Goal: Task Accomplishment & Management: Complete application form

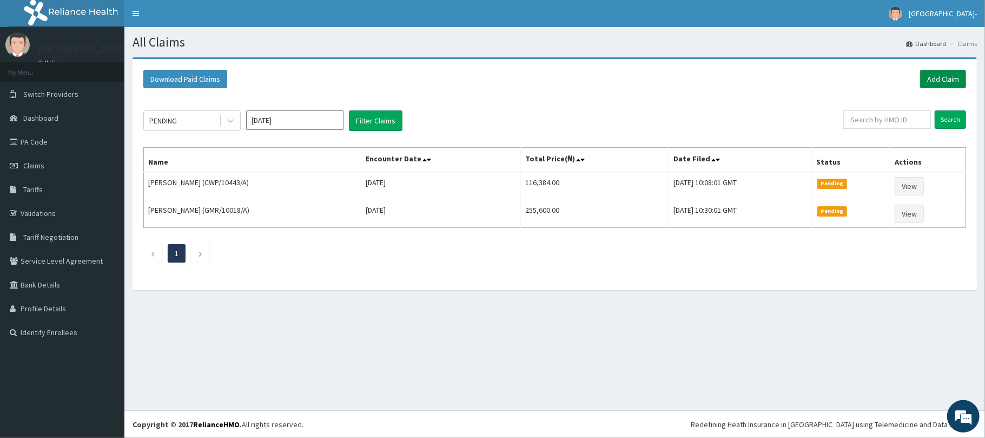
click at [938, 74] on link "Add Claim" at bounding box center [943, 79] width 46 height 18
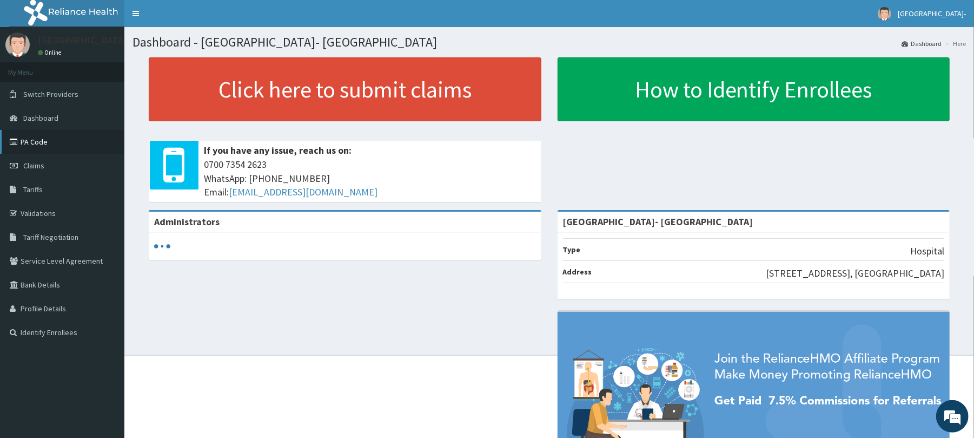
click at [43, 137] on link "PA Code" at bounding box center [62, 142] width 124 height 24
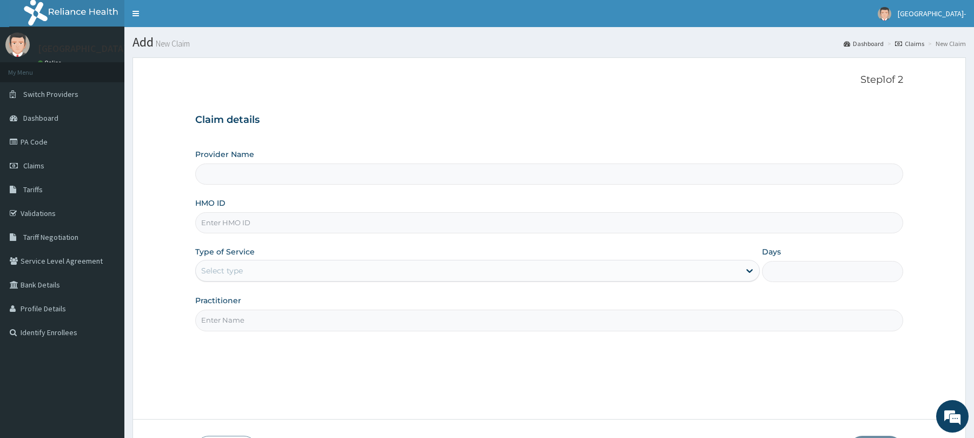
type input "[GEOGRAPHIC_DATA]- [GEOGRAPHIC_DATA]"
click at [388, 222] on input "HMO ID" at bounding box center [549, 222] width 708 height 21
paste input "OHT/11702/A"
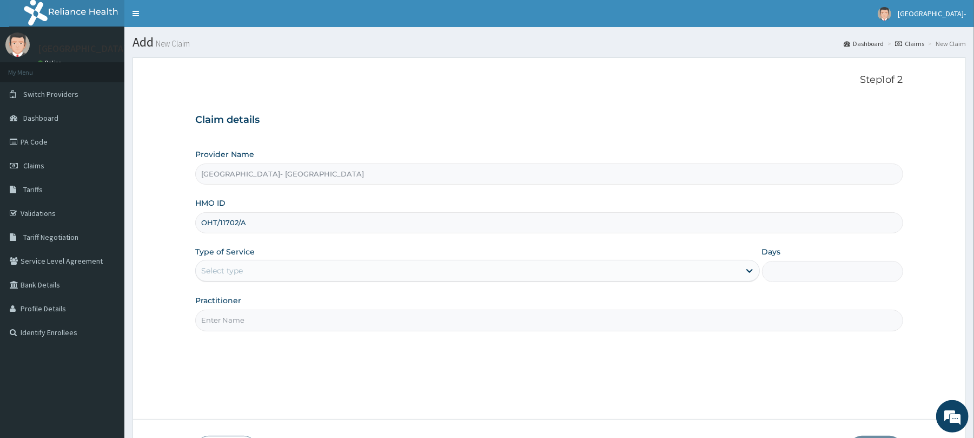
type input "OHT/11702/A"
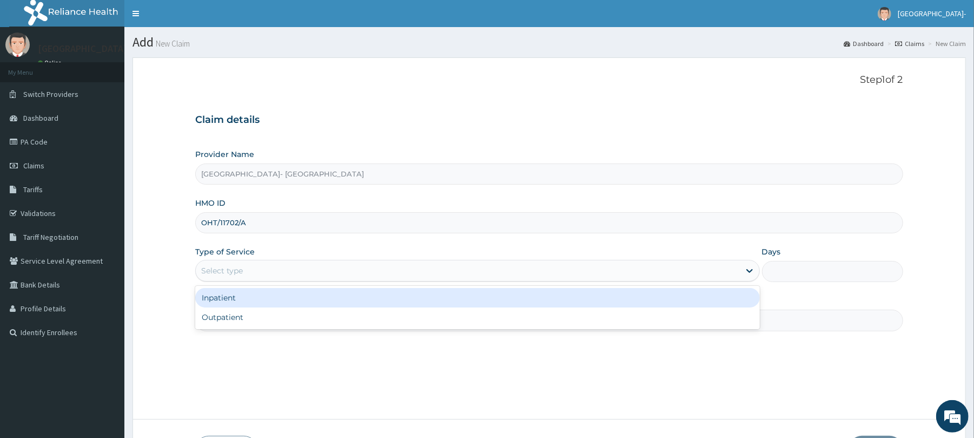
click at [344, 268] on div "Select type" at bounding box center [468, 270] width 544 height 17
click at [339, 295] on div "Inpatient" at bounding box center [477, 297] width 564 height 19
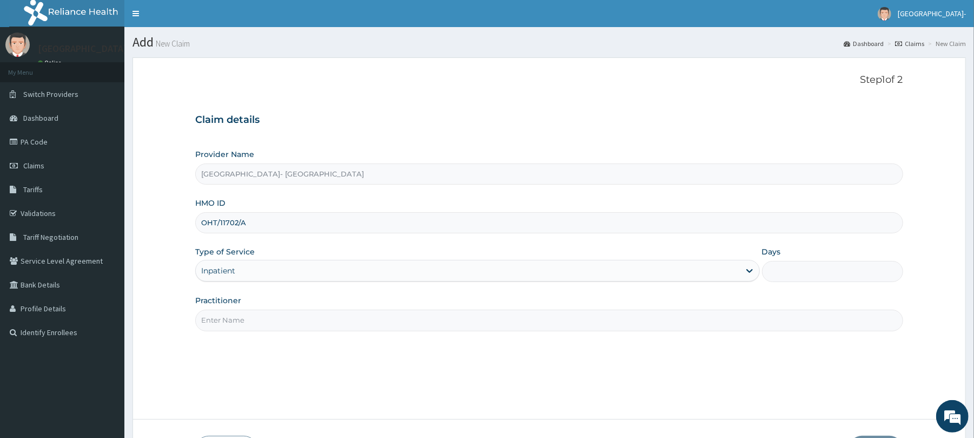
click at [375, 324] on input "Practitioner" at bounding box center [549, 319] width 708 height 21
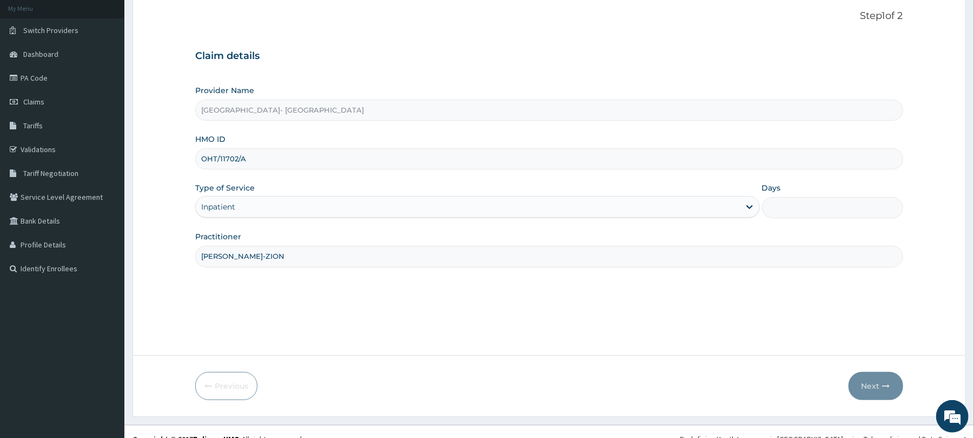
scroll to position [79, 0]
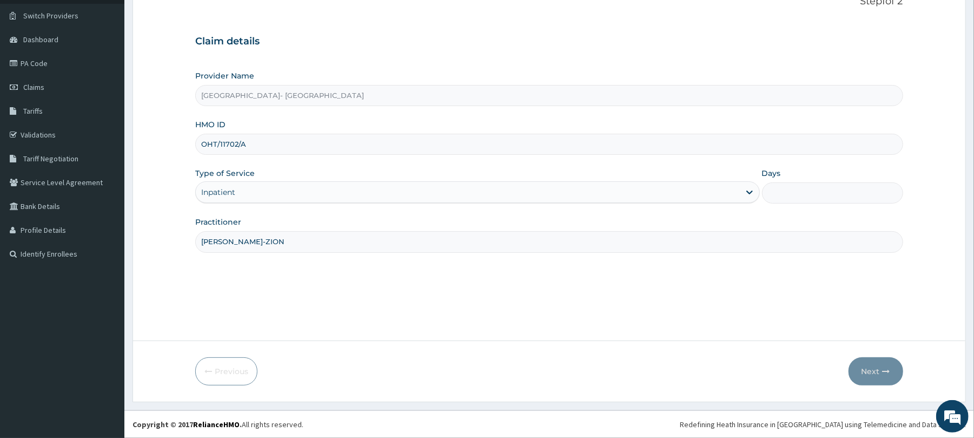
type input "DR BELLO-ZION"
click at [797, 197] on input "Days" at bounding box center [832, 192] width 141 height 21
click at [801, 193] on input "Days" at bounding box center [832, 192] width 141 height 21
type input "3"
click at [867, 365] on button "Next" at bounding box center [876, 371] width 55 height 28
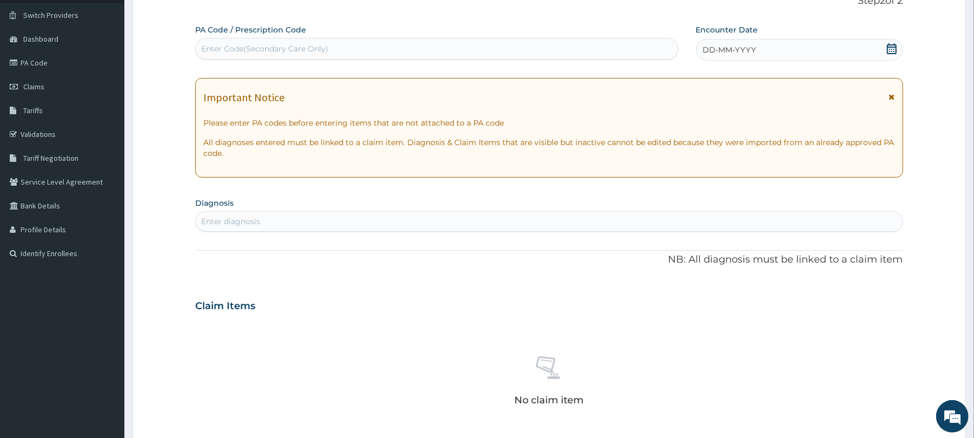
click at [478, 48] on div "Enter Code(Secondary Care Only)" at bounding box center [437, 48] width 482 height 17
paste input "PA/D69C32"
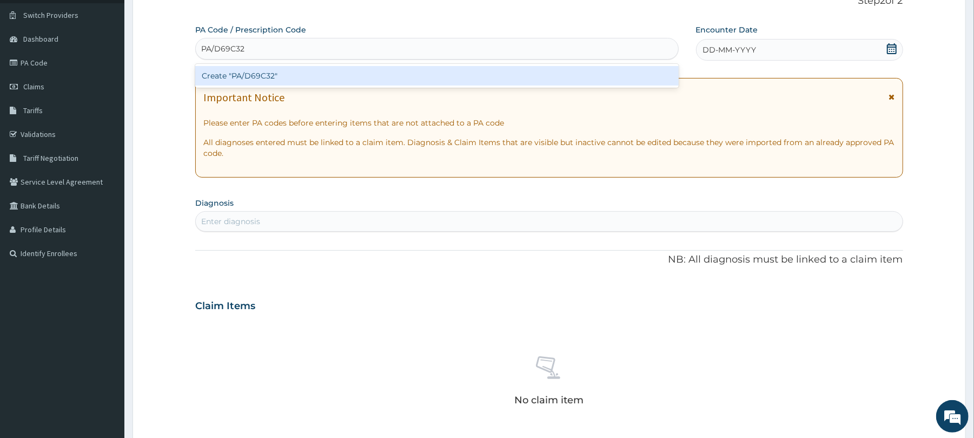
type input "PA/D69C32"
click at [381, 310] on div "PA Code / Prescription Code option Create "PA/D69C32" focused, 1 of 1. 1 result…" at bounding box center [549, 304] width 708 height 560
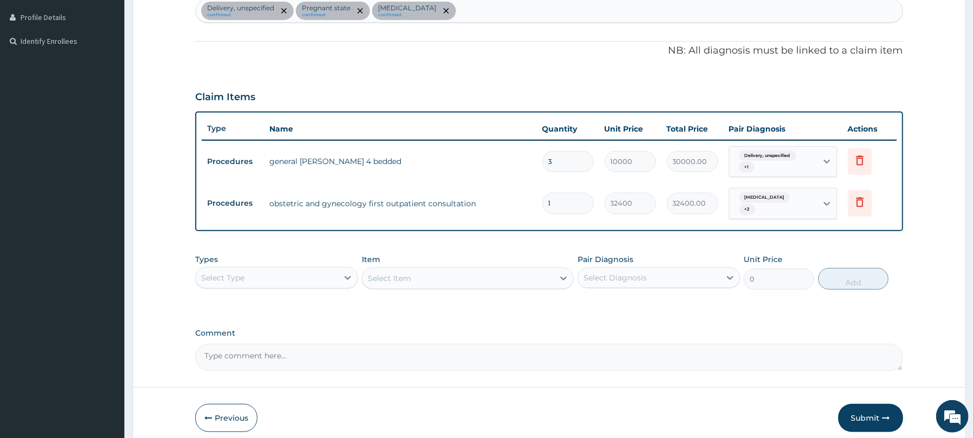
scroll to position [308, 0]
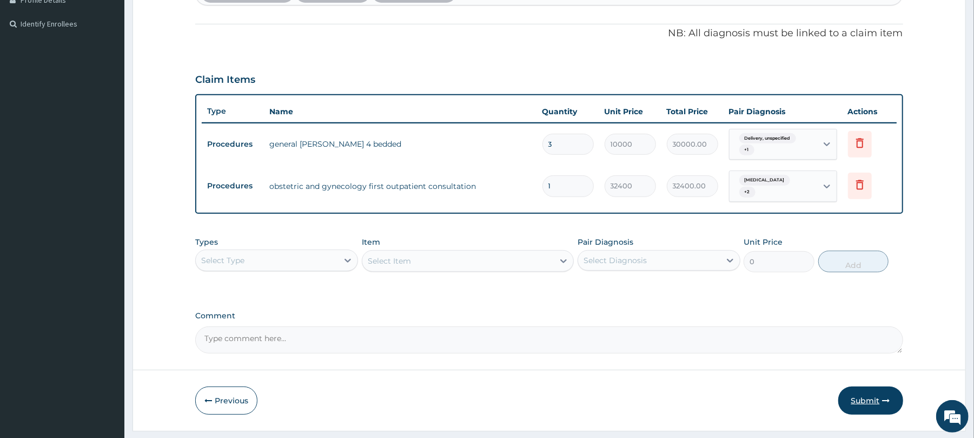
click at [866, 399] on button "Submit" at bounding box center [871, 400] width 65 height 28
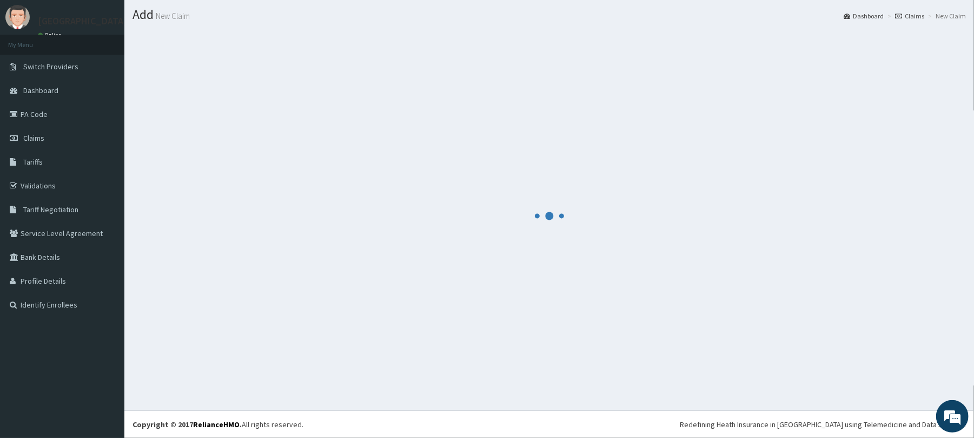
scroll to position [27, 0]
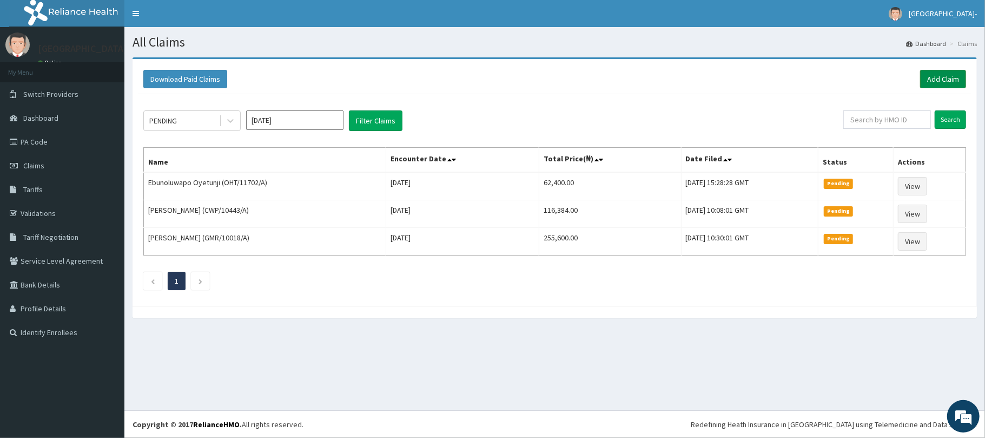
click at [964, 77] on link "Add Claim" at bounding box center [943, 79] width 46 height 18
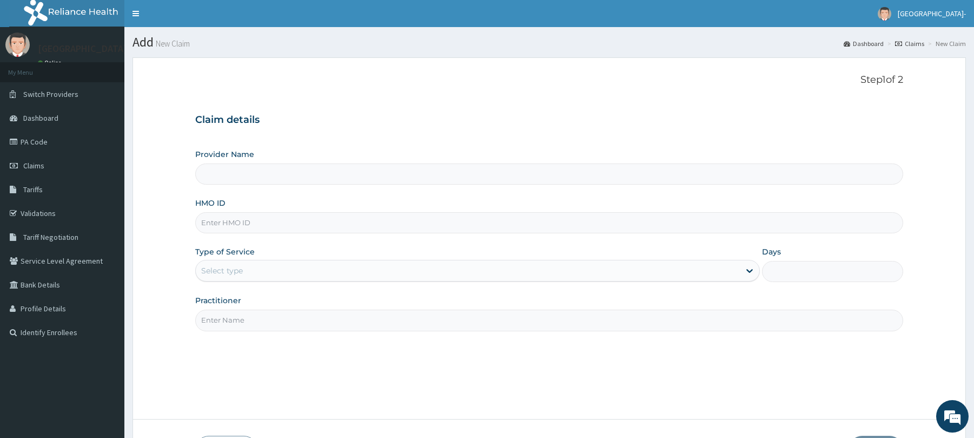
type input "[GEOGRAPHIC_DATA]- [GEOGRAPHIC_DATA]"
click at [272, 226] on input "HMO ID" at bounding box center [549, 222] width 708 height 21
paste input "OHT/11702/A"
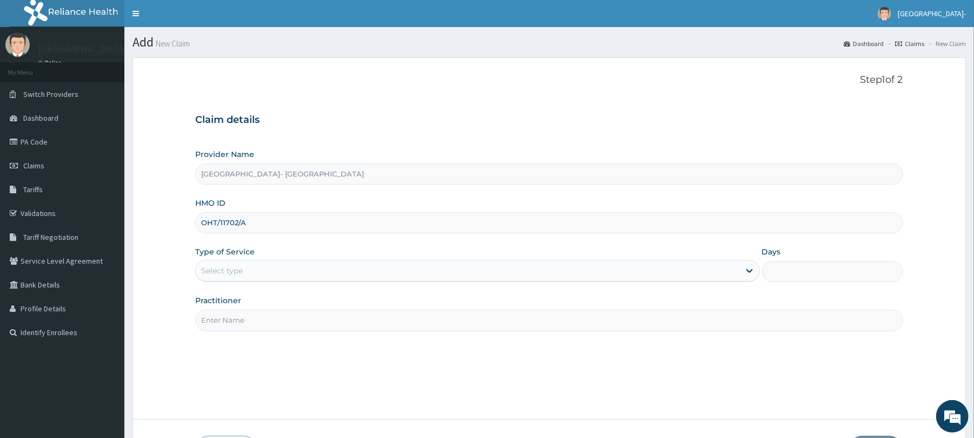
type input "OHT/11702/A"
click at [287, 274] on div "Select type" at bounding box center [468, 270] width 544 height 17
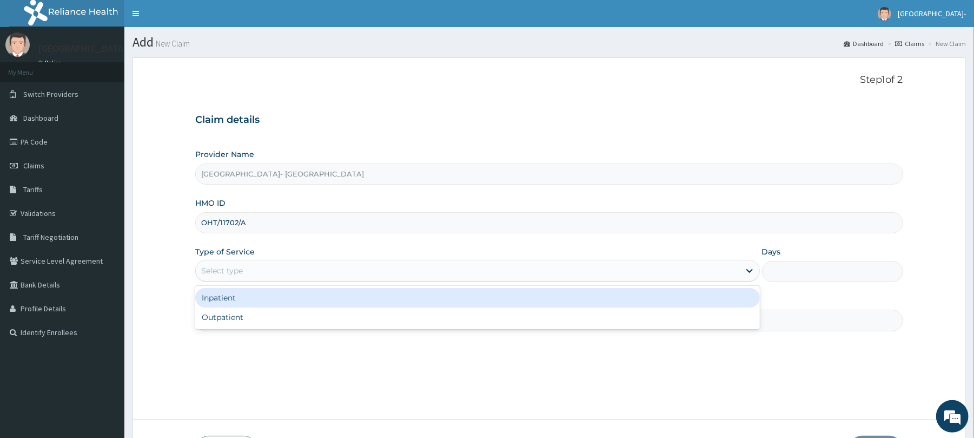
click at [291, 303] on div "Inpatient" at bounding box center [477, 297] width 564 height 19
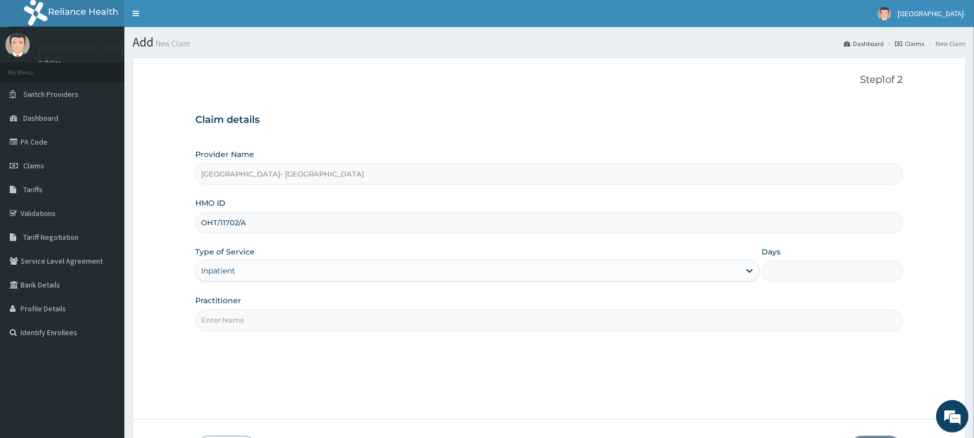
click at [776, 271] on input "Days" at bounding box center [832, 271] width 141 height 21
type input "3"
click at [620, 312] on input "Practitioner" at bounding box center [549, 319] width 708 height 21
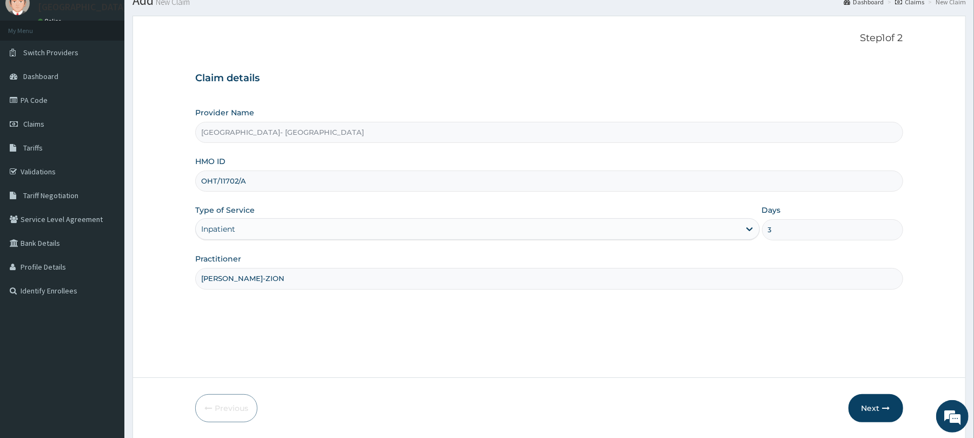
scroll to position [79, 0]
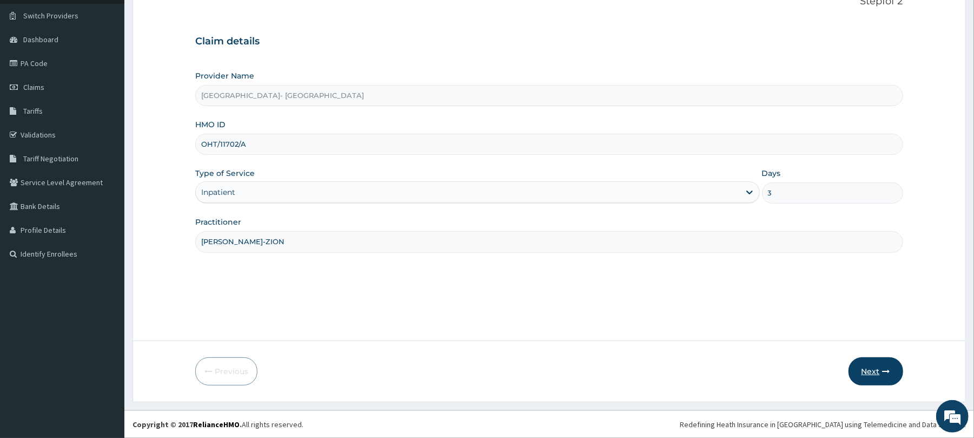
type input "DR BELLO-ZION"
click at [870, 369] on button "Next" at bounding box center [876, 371] width 55 height 28
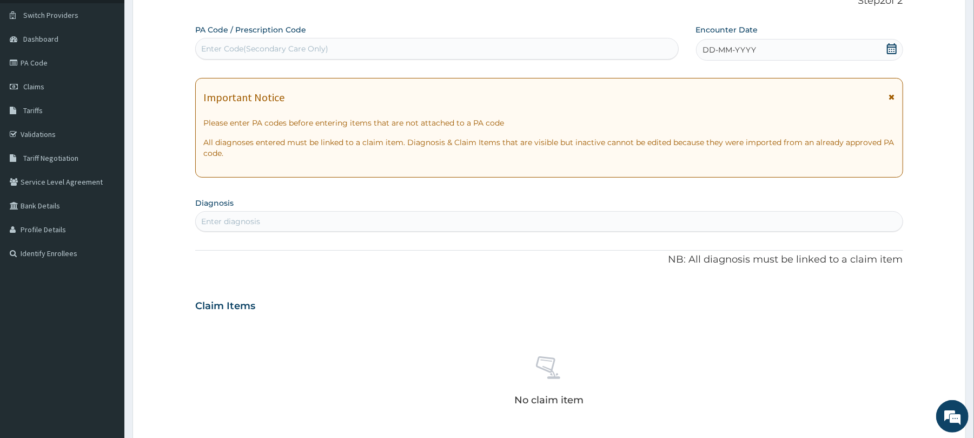
click at [245, 50] on div "Enter Code(Secondary Care Only)" at bounding box center [264, 48] width 127 height 11
paste input "PA/C795B9"
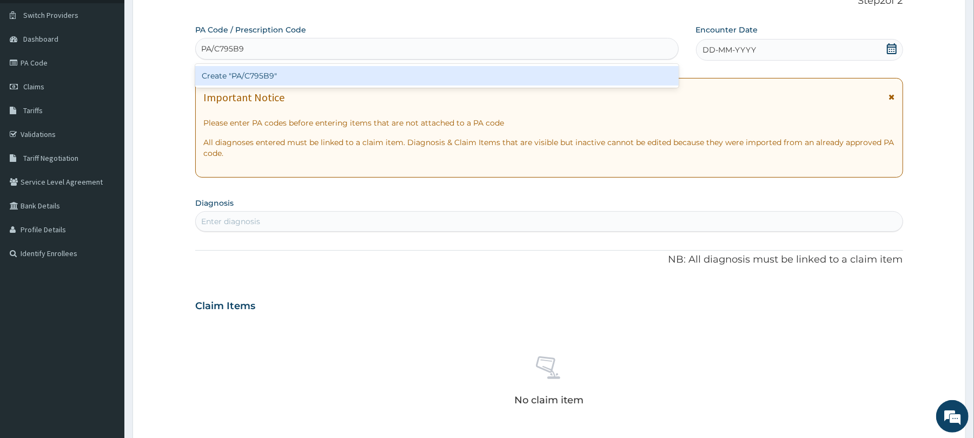
type input "PA/C795B9"
click at [154, 156] on form "Step 2 of 2 PA Code / Prescription Code option Create "PA/C795B9" focused, 1 of…" at bounding box center [550, 320] width 834 height 684
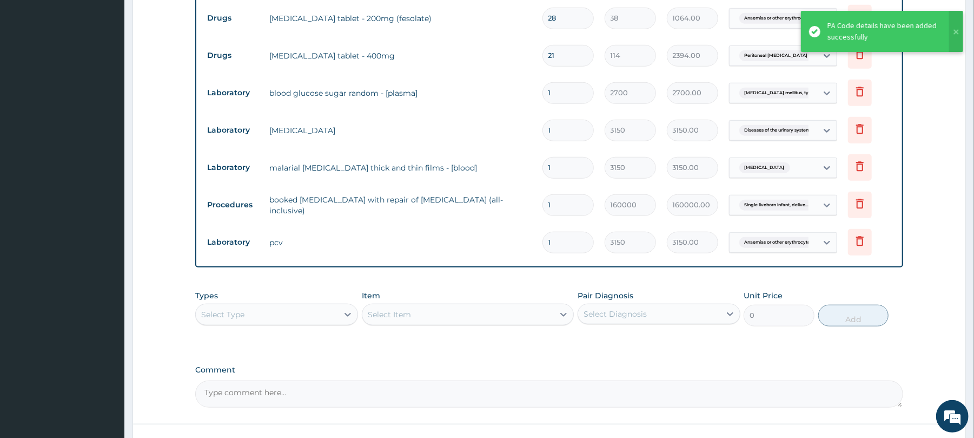
scroll to position [697, 0]
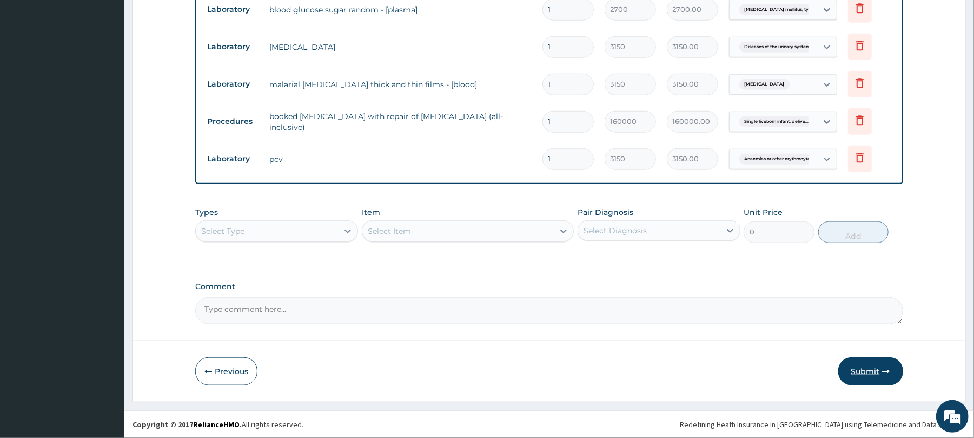
click at [866, 370] on button "Submit" at bounding box center [871, 371] width 65 height 28
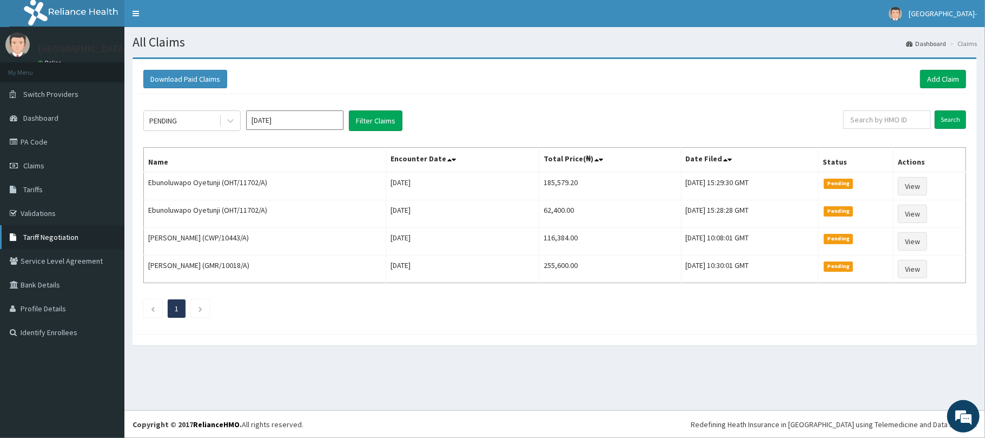
click at [42, 238] on span "Tariff Negotiation" at bounding box center [50, 237] width 55 height 10
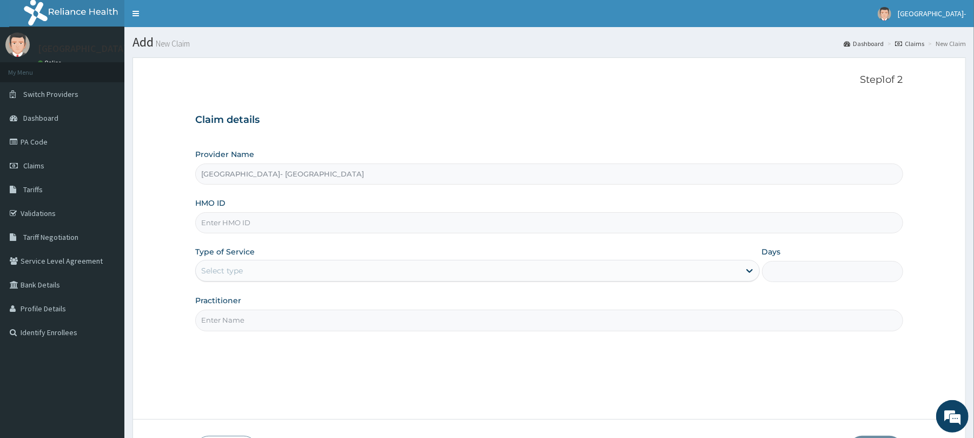
type input "Redeemers Health centre- ibadan"
click at [246, 226] on input "HMO ID" at bounding box center [549, 222] width 708 height 21
paste input "CHQ/10005/A"
type input "CHQ/10005/A"
click at [211, 267] on div "Select type" at bounding box center [222, 270] width 42 height 11
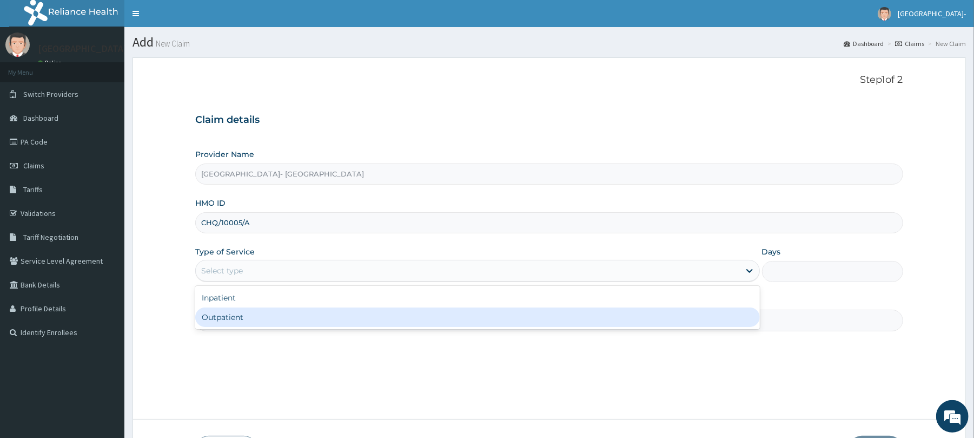
click at [237, 314] on div "Outpatient" at bounding box center [477, 316] width 564 height 19
type input "1"
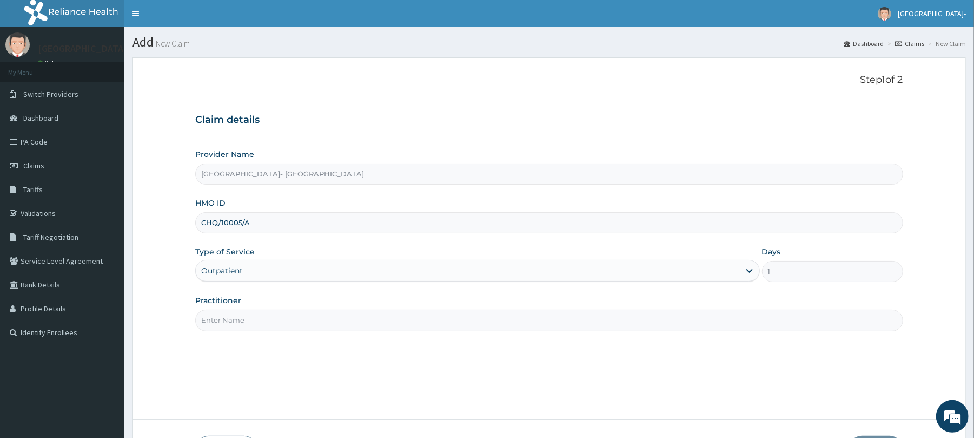
click at [479, 319] on input "Practitioner" at bounding box center [549, 319] width 708 height 21
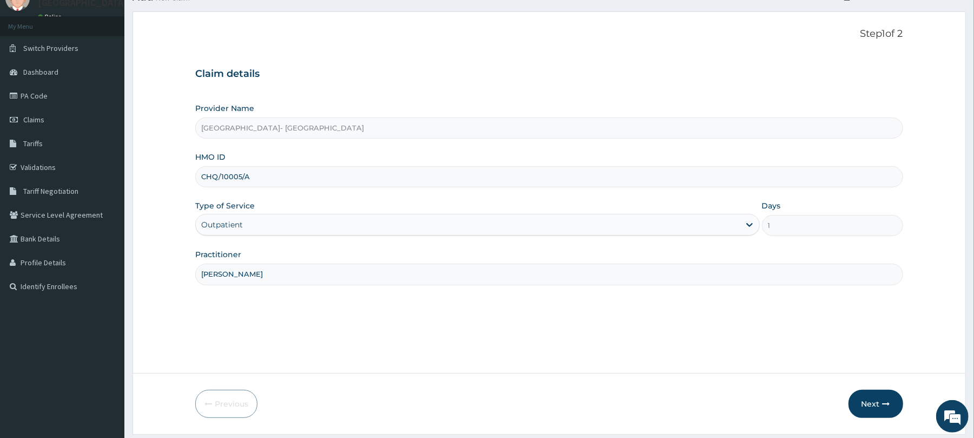
scroll to position [79, 0]
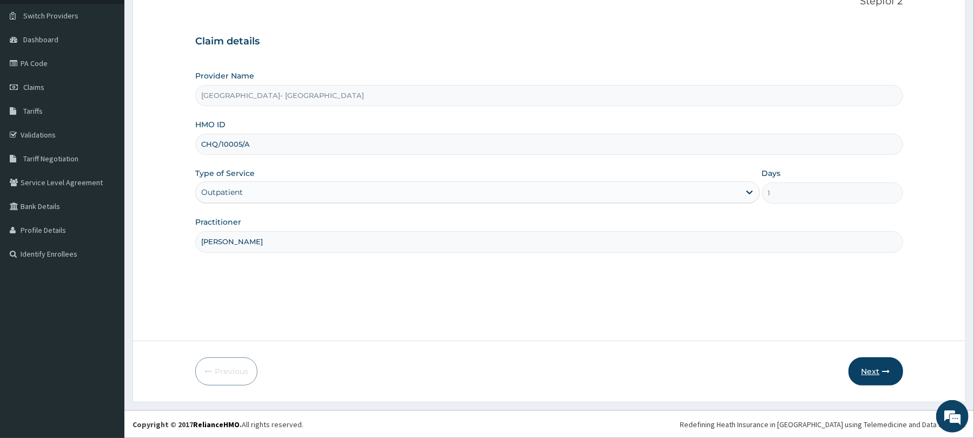
type input "DR DIKE"
click at [866, 367] on button "Next" at bounding box center [876, 371] width 55 height 28
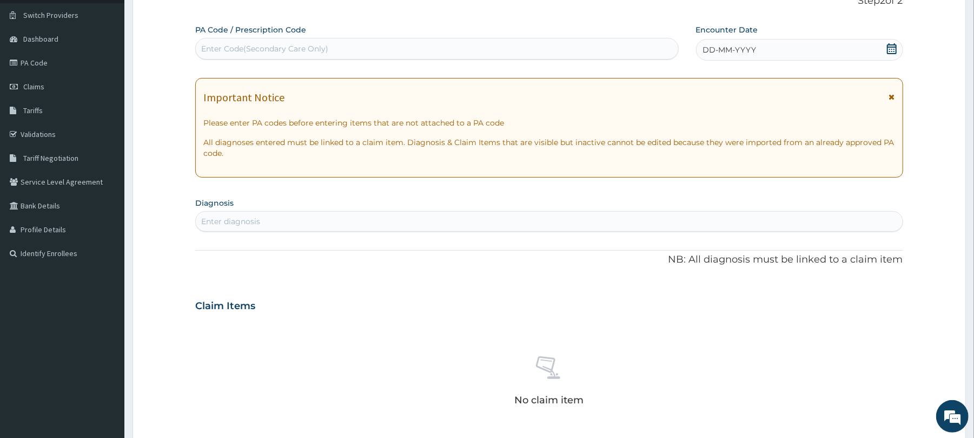
click at [795, 45] on div "DD-MM-YYYY" at bounding box center [799, 50] width 207 height 22
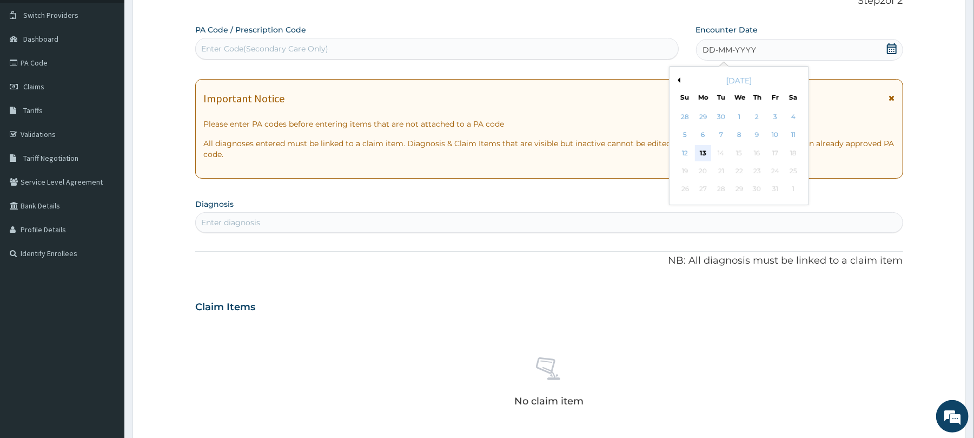
click at [702, 154] on div "13" at bounding box center [703, 153] width 16 height 16
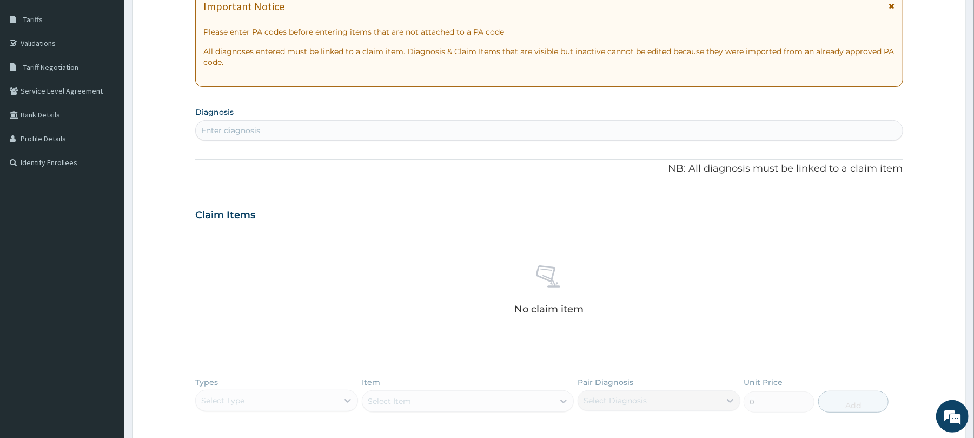
scroll to position [172, 0]
click at [493, 133] on div "Enter diagnosis" at bounding box center [549, 128] width 707 height 17
type input "FALCIPARUM"
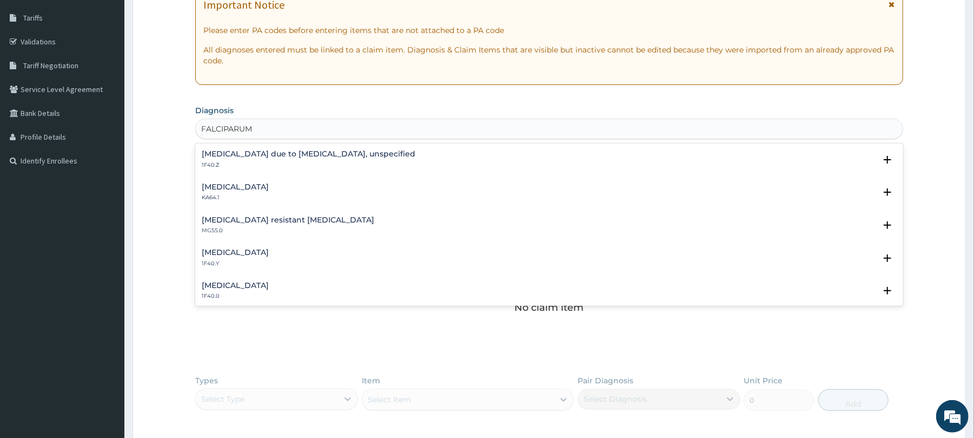
click at [464, 159] on div "Malaria due to Plasmodium falciparum, unspecified 1F40.Z" at bounding box center [549, 159] width 695 height 19
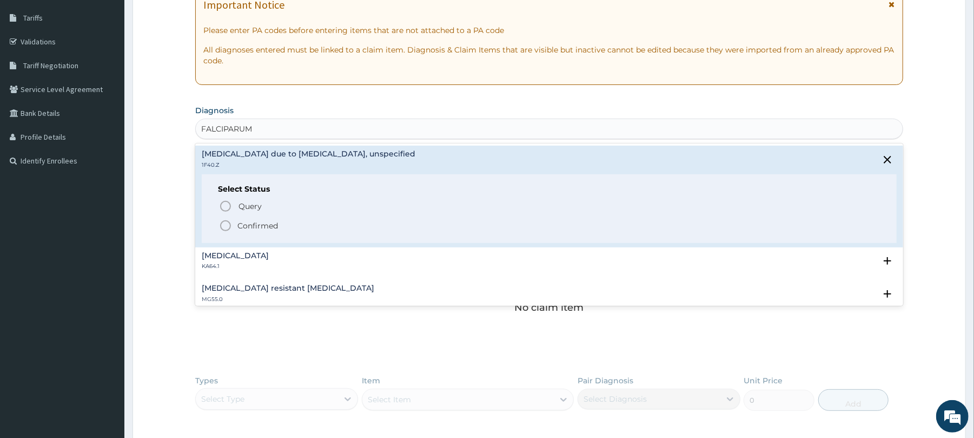
click at [264, 227] on p "Confirmed" at bounding box center [258, 225] width 41 height 11
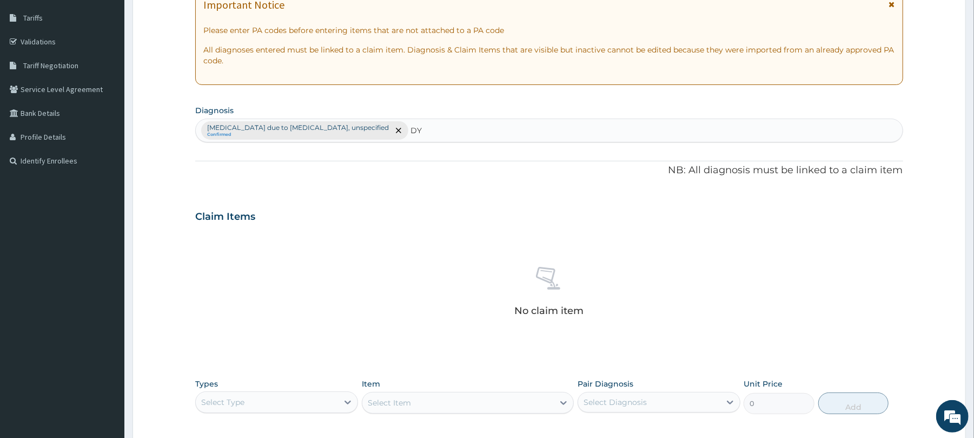
type input "D"
type input "H"
type input "PEPTIC"
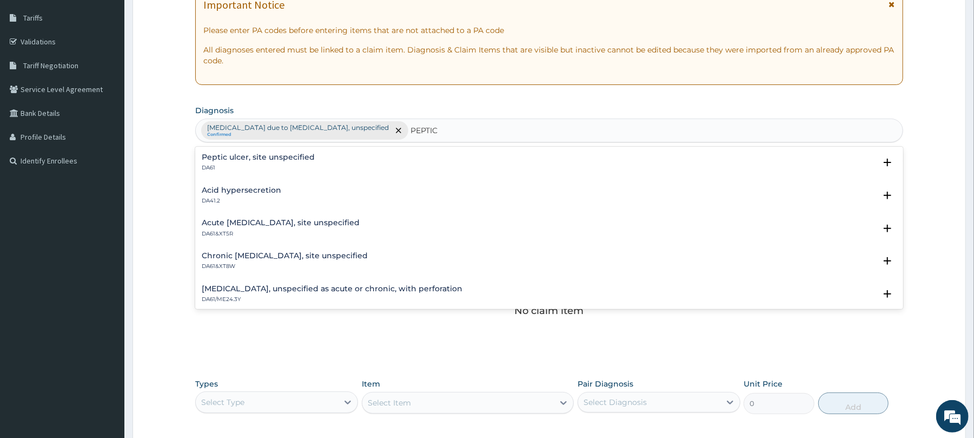
click at [332, 165] on div "Peptic ulcer, site unspecified DA61" at bounding box center [549, 162] width 695 height 19
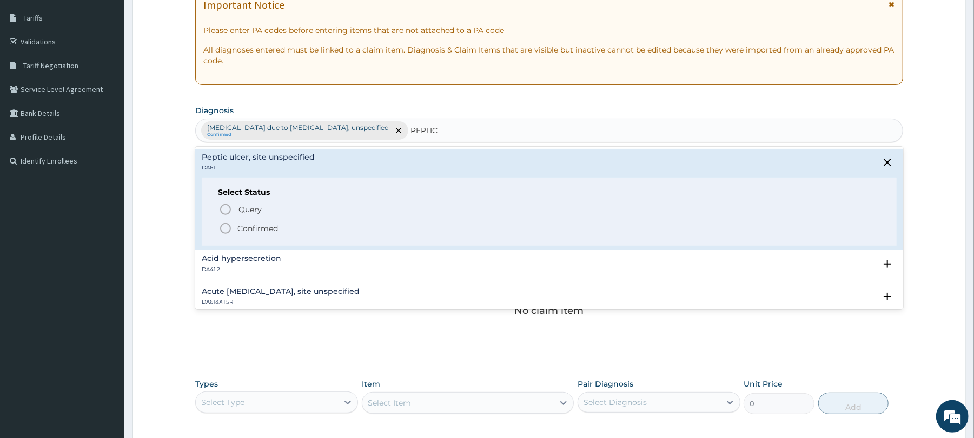
click at [236, 228] on span "Confirmed" at bounding box center [549, 228] width 661 height 13
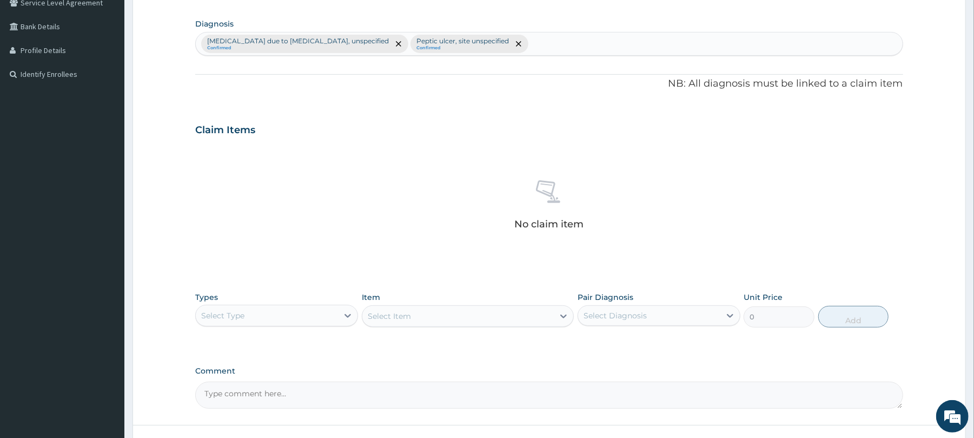
scroll to position [344, 0]
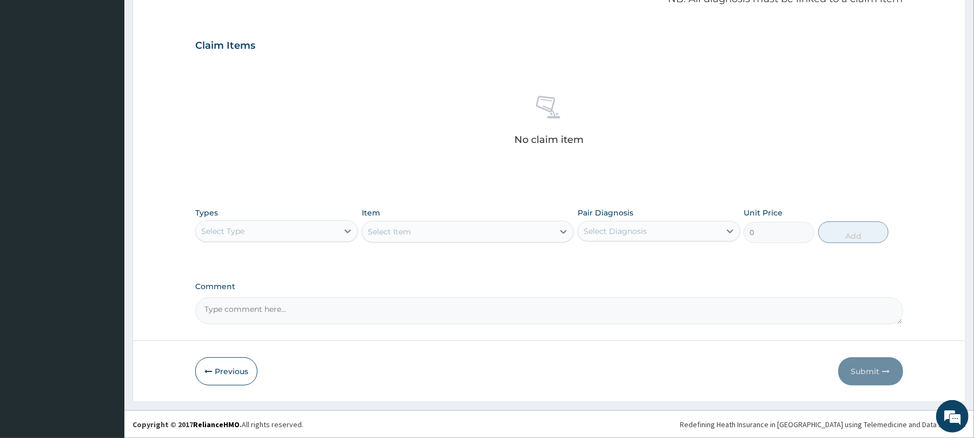
click at [315, 226] on div "Select Type" at bounding box center [267, 230] width 142 height 17
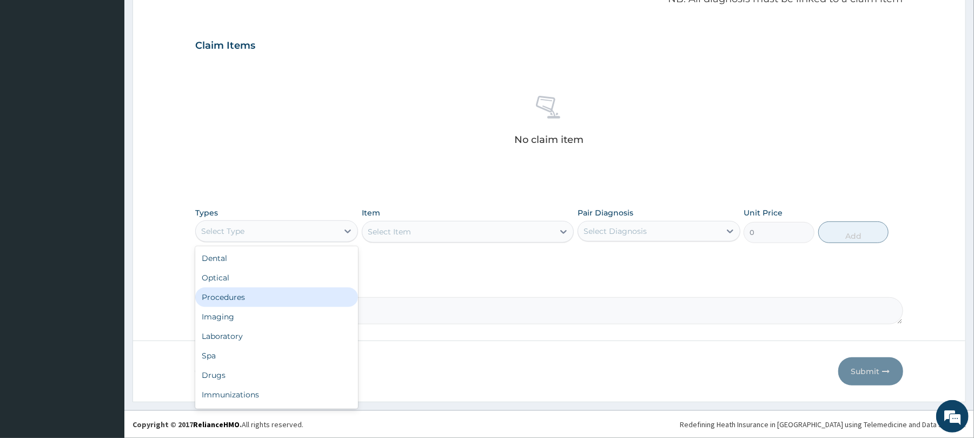
click at [329, 305] on div "Procedures" at bounding box center [276, 296] width 163 height 19
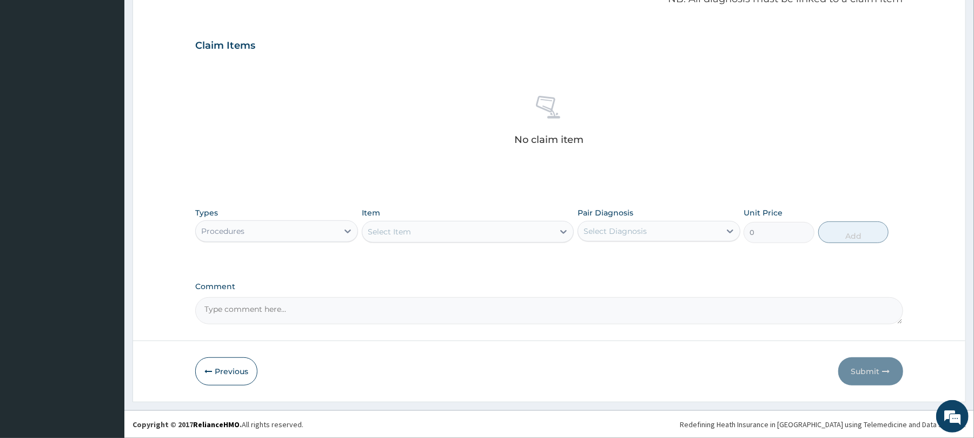
click at [459, 232] on div "Select Item" at bounding box center [458, 231] width 192 height 17
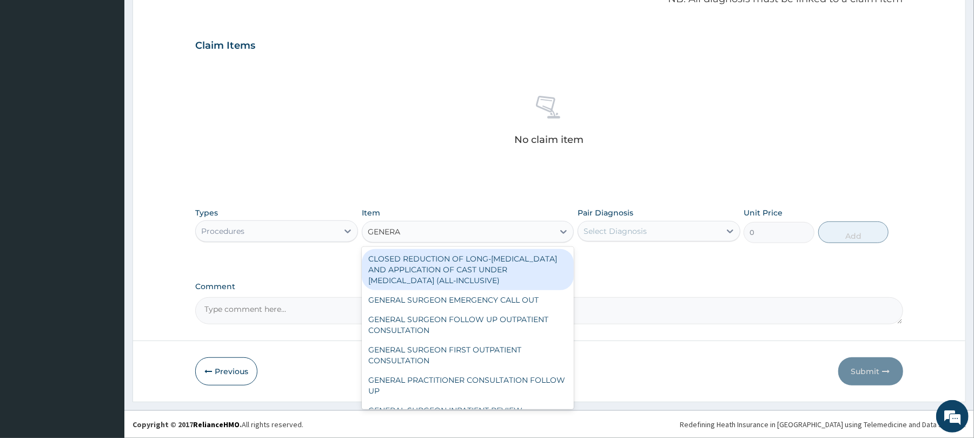
type input "GENERAL"
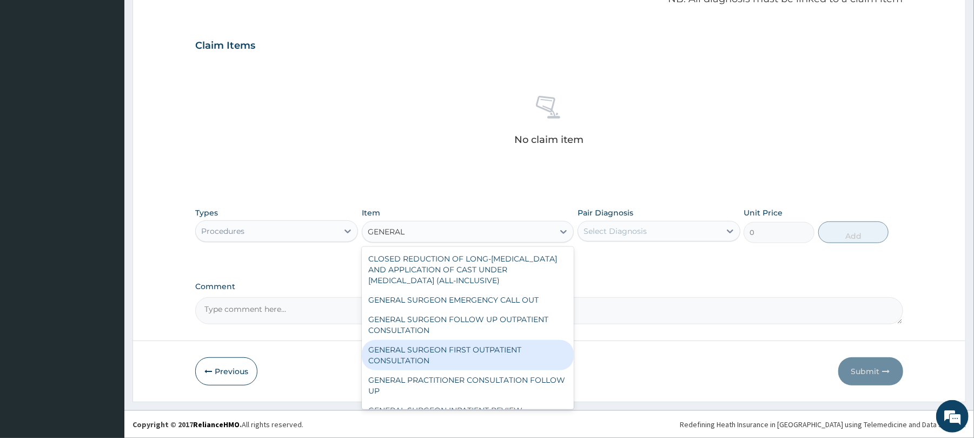
click at [530, 343] on div "GENERAL SURGEON FIRST OUTPATIENT CONSULTATION" at bounding box center [468, 355] width 212 height 30
type input "32400"
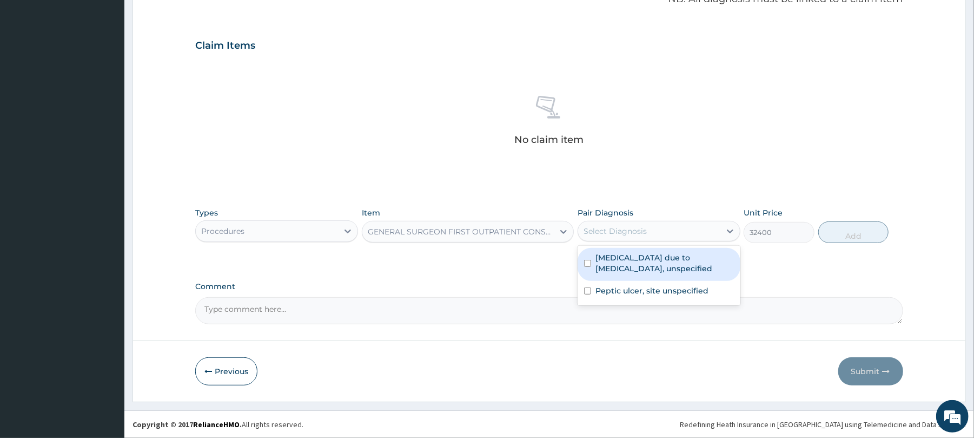
click at [671, 230] on div "Select Diagnosis" at bounding box center [649, 230] width 142 height 17
click at [498, 228] on div "GENERAL SURGEON FIRST OUTPATIENT CONSULTATION" at bounding box center [461, 231] width 187 height 11
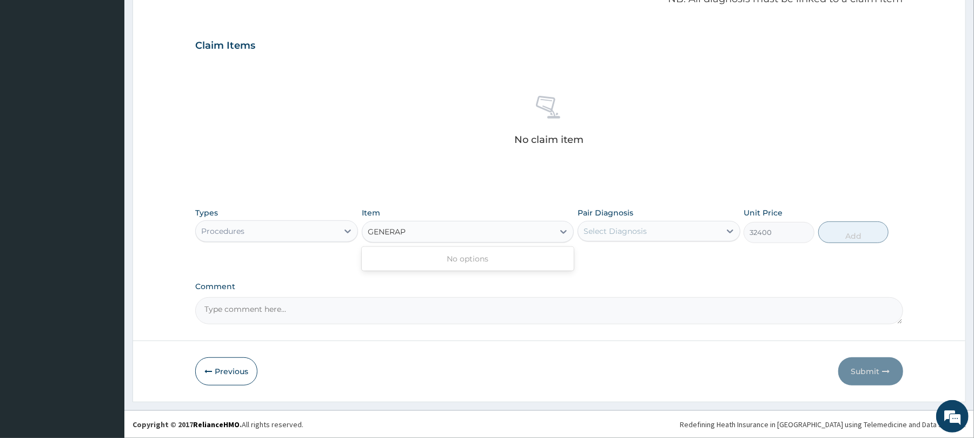
scroll to position [0, 0]
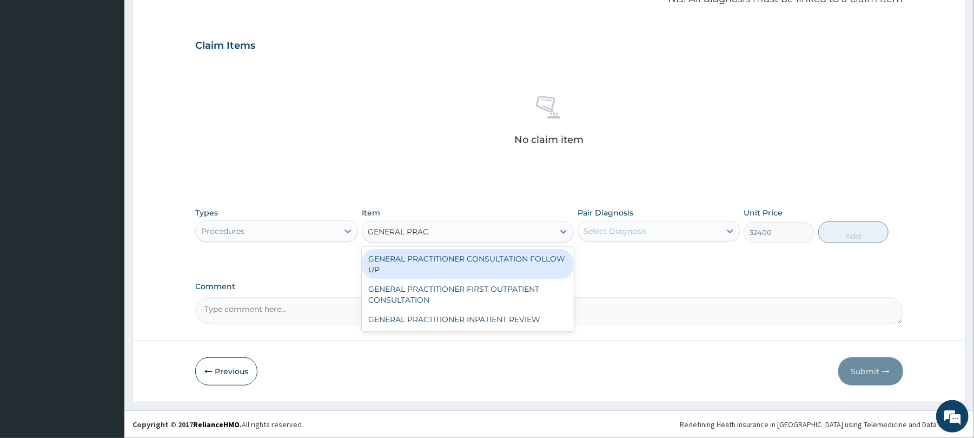
type input "GENERAL PRACT"
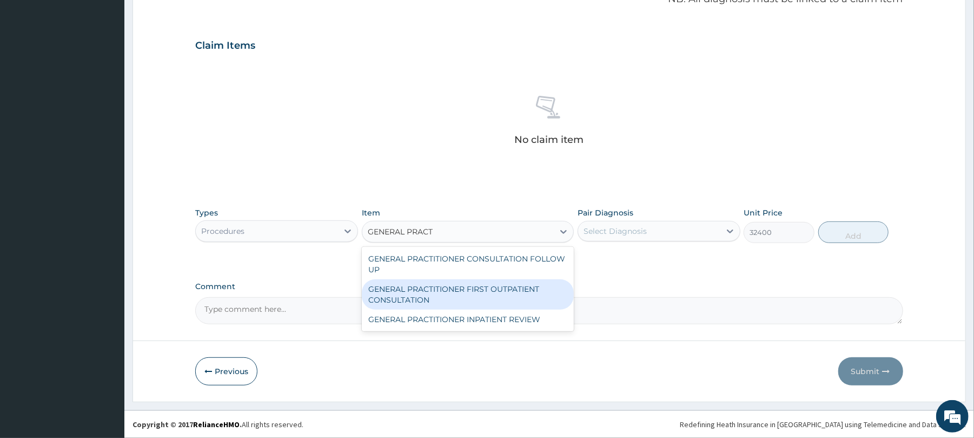
click at [522, 297] on div "GENERAL PRACTITIONER FIRST OUTPATIENT CONSULTATION" at bounding box center [468, 294] width 212 height 30
type input "5400"
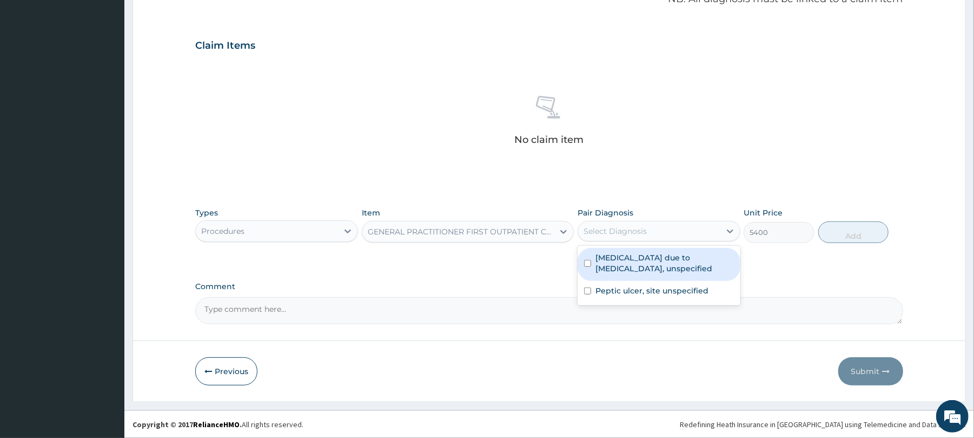
click at [687, 227] on div "Select Diagnosis" at bounding box center [649, 230] width 142 height 17
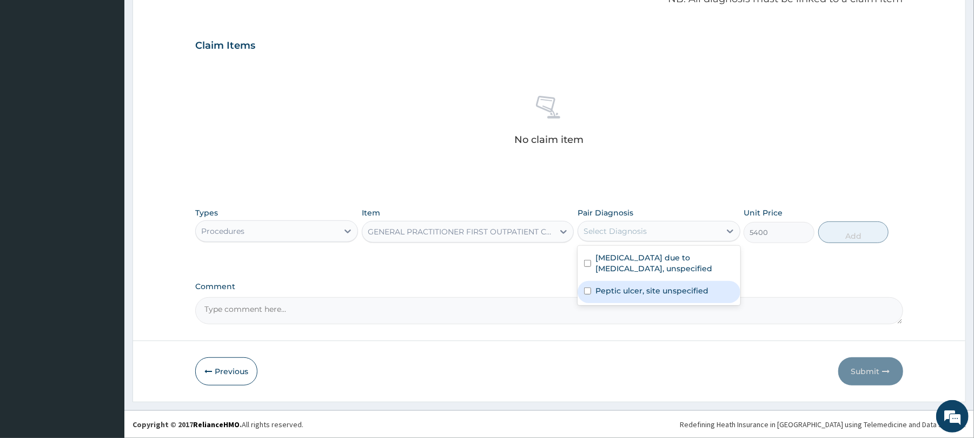
click at [619, 291] on label "Peptic ulcer, site unspecified" at bounding box center [652, 290] width 113 height 11
checkbox input "true"
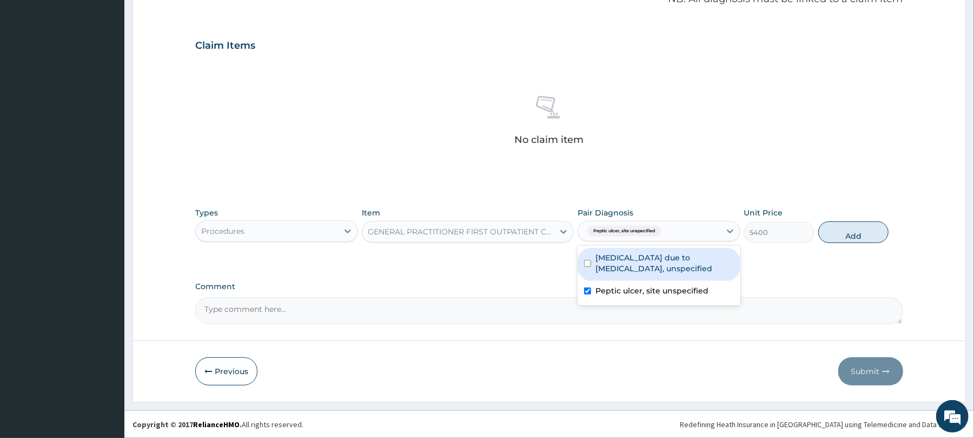
click at [667, 275] on div "Malaria due to Plasmodium falciparum, unspecified" at bounding box center [659, 264] width 163 height 33
checkbox input "true"
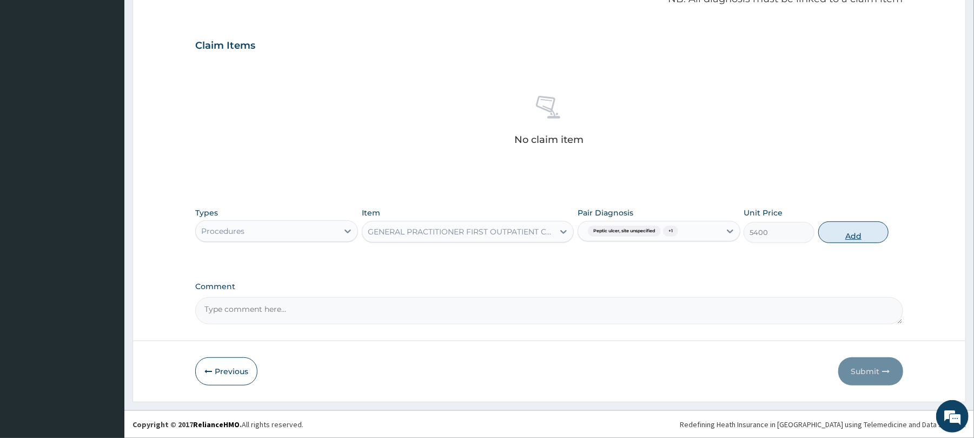
click at [846, 229] on button "Add" at bounding box center [854, 232] width 71 height 22
type input "0"
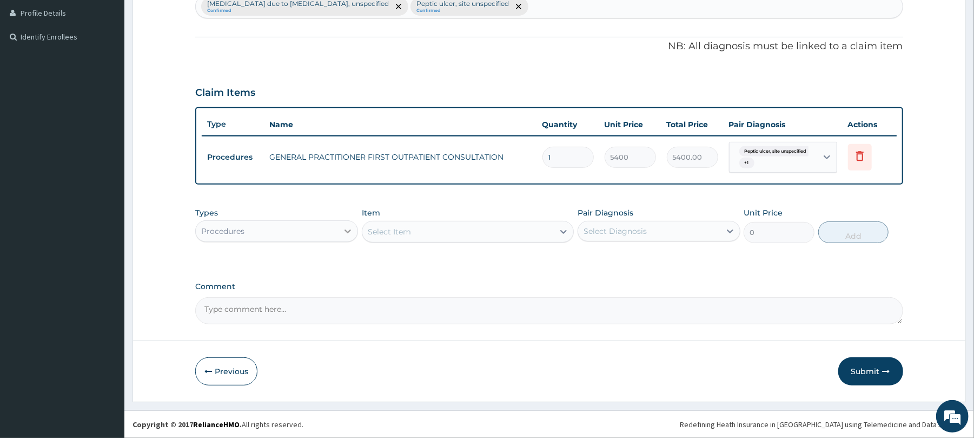
click at [346, 229] on icon at bounding box center [347, 231] width 11 height 11
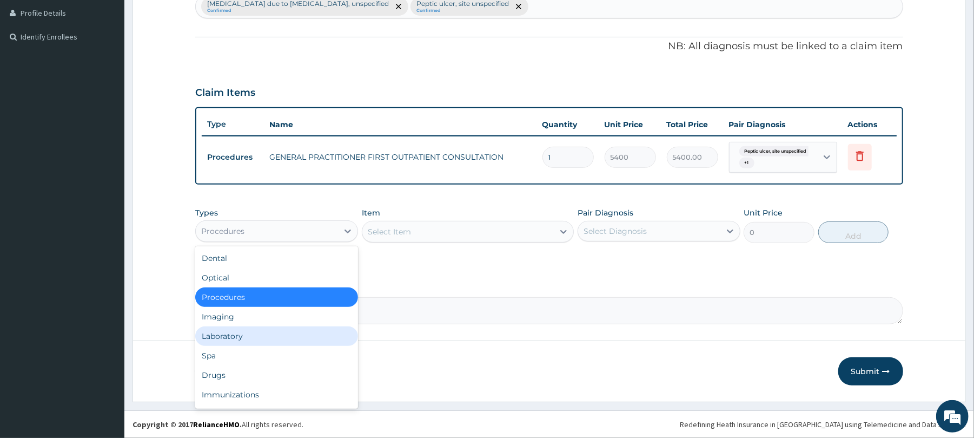
click at [312, 333] on div "Laboratory" at bounding box center [276, 335] width 163 height 19
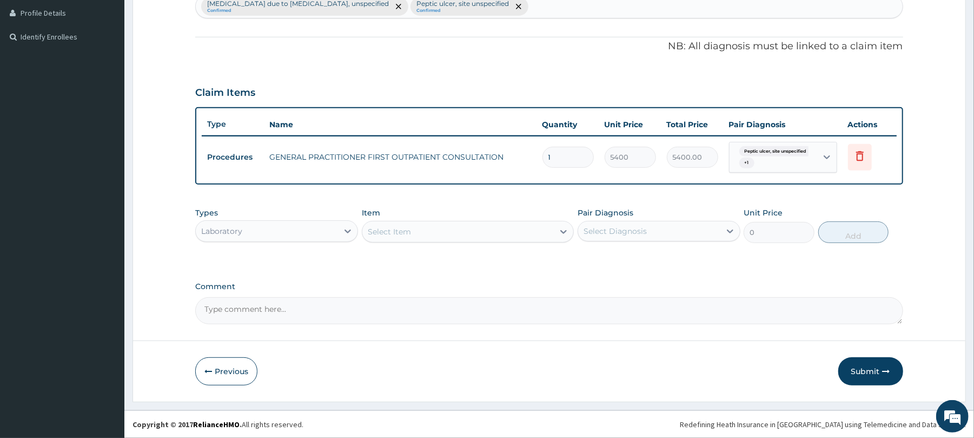
click at [451, 227] on div "Select Item" at bounding box center [458, 231] width 192 height 17
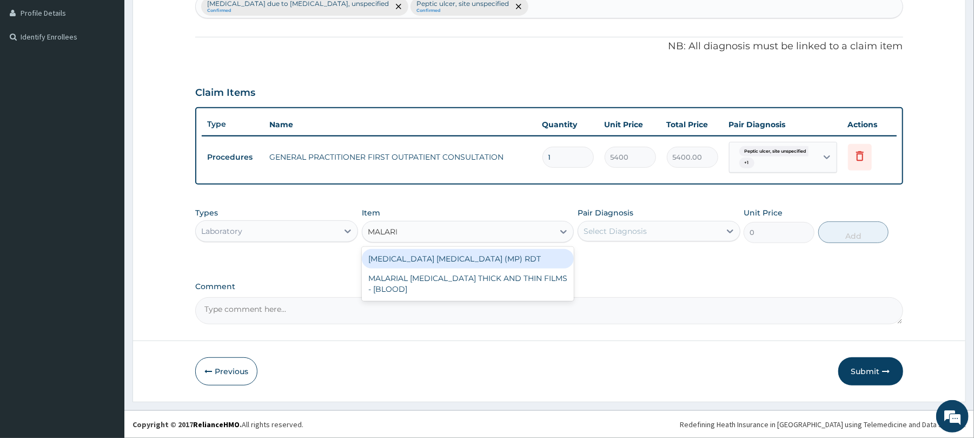
type input "MALARIA"
click at [464, 251] on div "MALARIA PARASITE (MP) RDT" at bounding box center [468, 258] width 212 height 19
type input "2880"
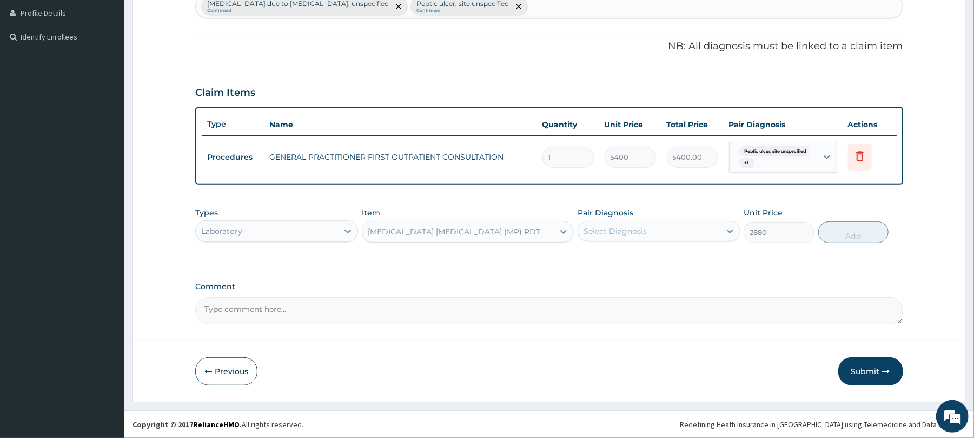
click at [503, 236] on div "MALARIA PARASITE (MP) RDT" at bounding box center [458, 231] width 192 height 17
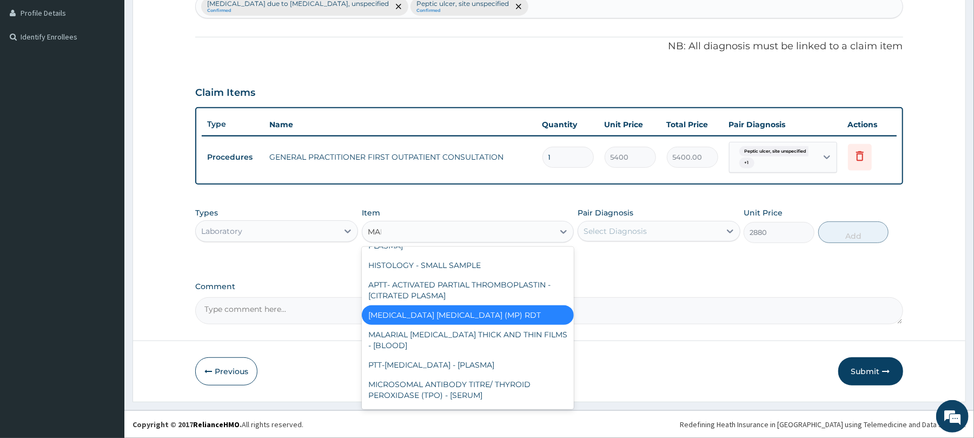
scroll to position [0, 0]
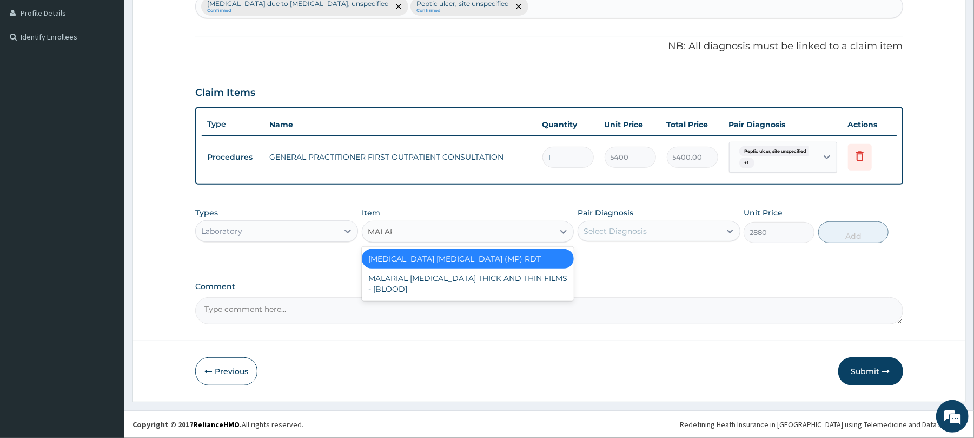
type input "MALARI"
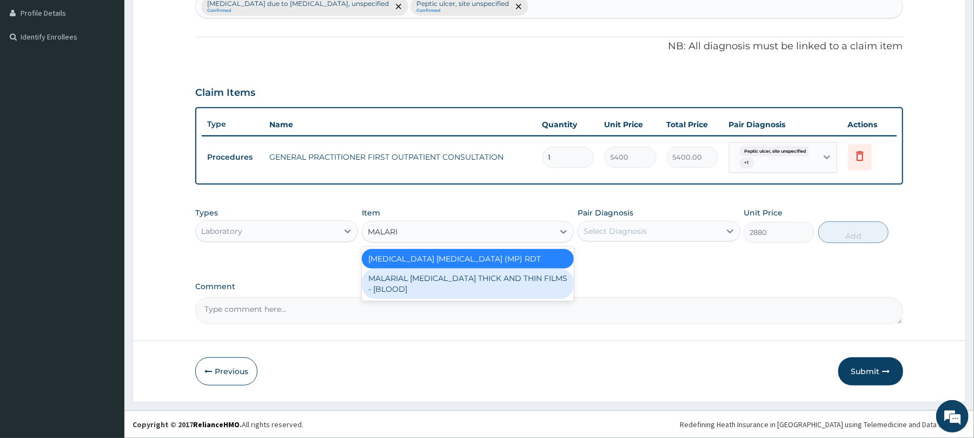
click at [502, 282] on div "MALARIAL PARASITE THICK AND THIN FILMS - [BLOOD]" at bounding box center [468, 283] width 212 height 30
type input "3150"
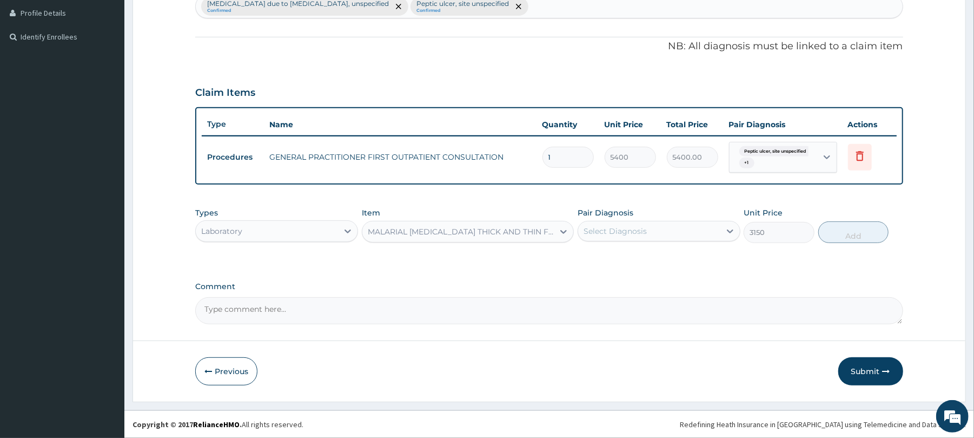
click at [641, 229] on div "Select Diagnosis" at bounding box center [615, 231] width 63 height 11
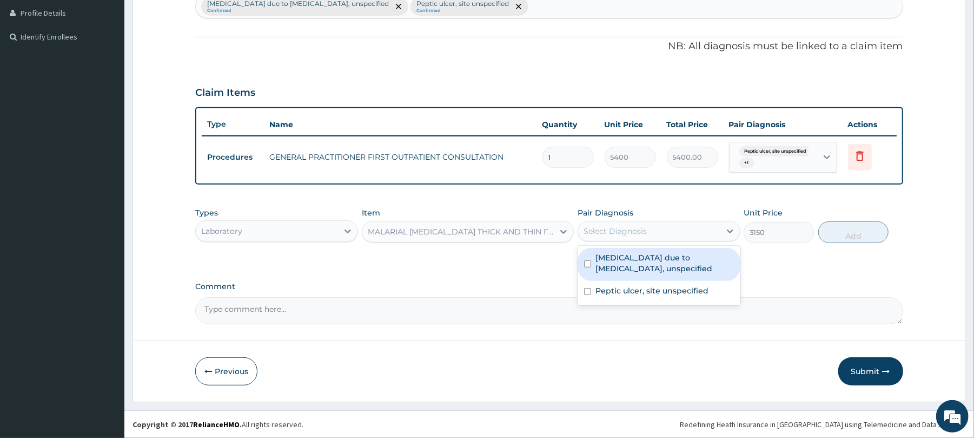
click at [631, 266] on label "Malaria due to Plasmodium falciparum, unspecified" at bounding box center [665, 263] width 138 height 22
checkbox input "true"
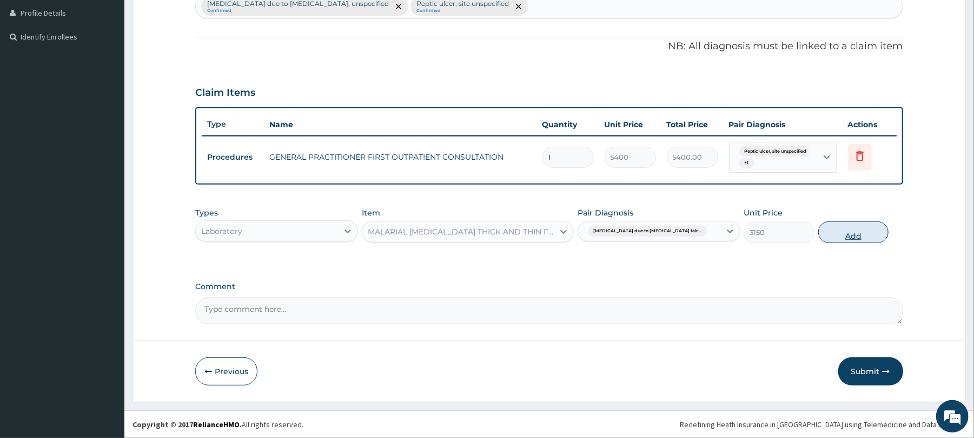
click at [851, 229] on button "Add" at bounding box center [854, 232] width 71 height 22
type input "0"
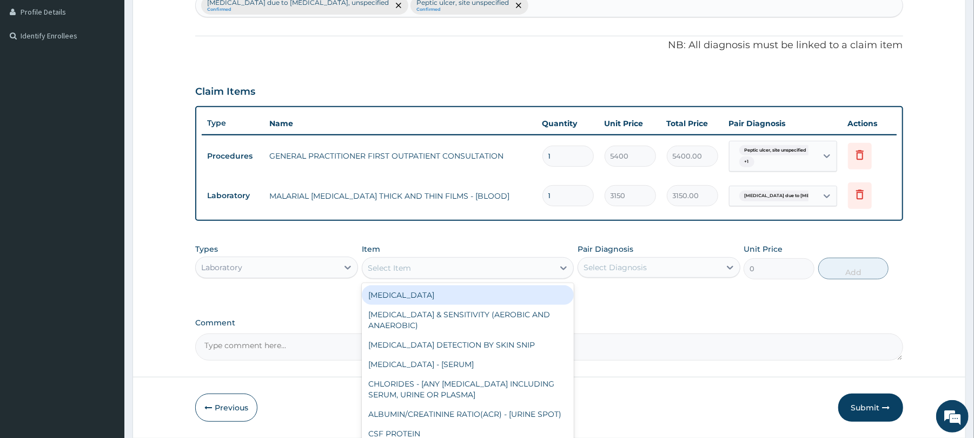
click at [396, 265] on div "Select Item" at bounding box center [389, 267] width 43 height 11
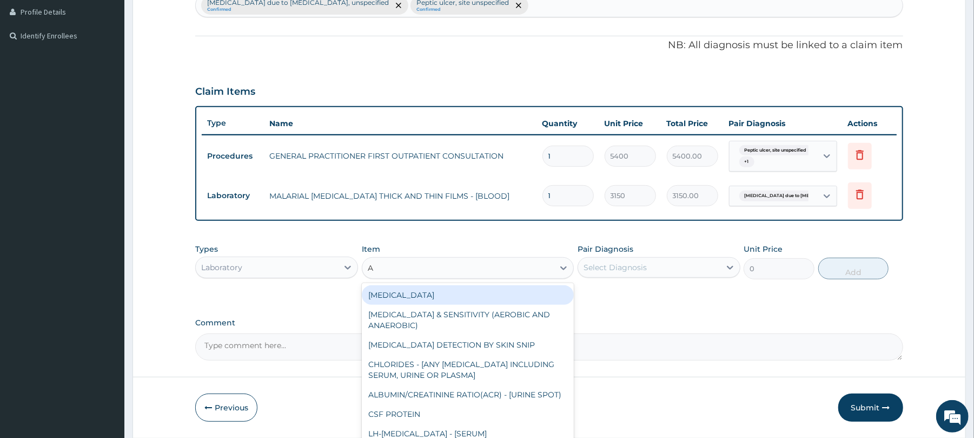
type input "A"
click at [295, 267] on div "Laboratory" at bounding box center [267, 267] width 142 height 17
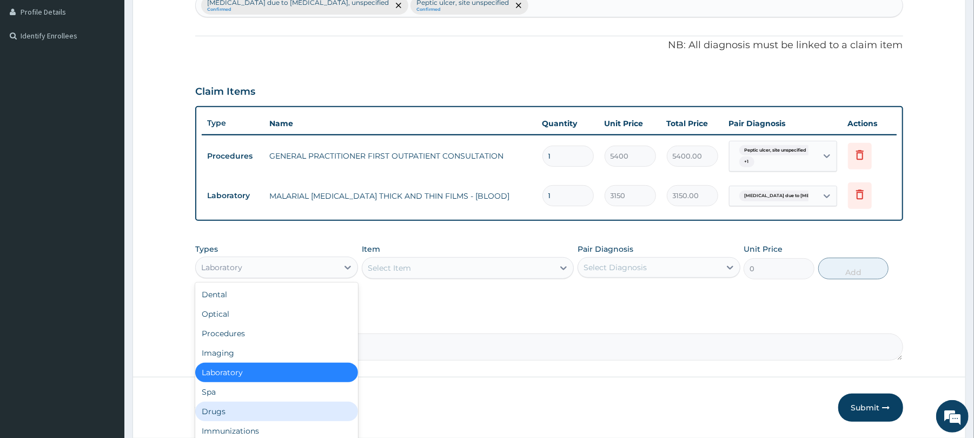
click at [240, 417] on div "Drugs" at bounding box center [276, 410] width 163 height 19
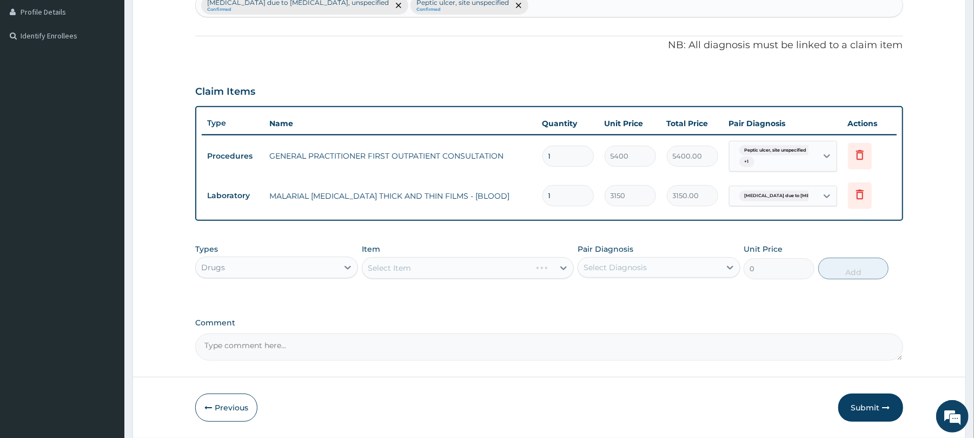
click at [438, 271] on div "Select Item" at bounding box center [468, 268] width 212 height 22
click at [439, 272] on div "Select Item" at bounding box center [468, 268] width 212 height 22
click at [453, 269] on div "Select Item" at bounding box center [468, 268] width 212 height 22
click at [431, 264] on div "Select Item" at bounding box center [458, 267] width 192 height 17
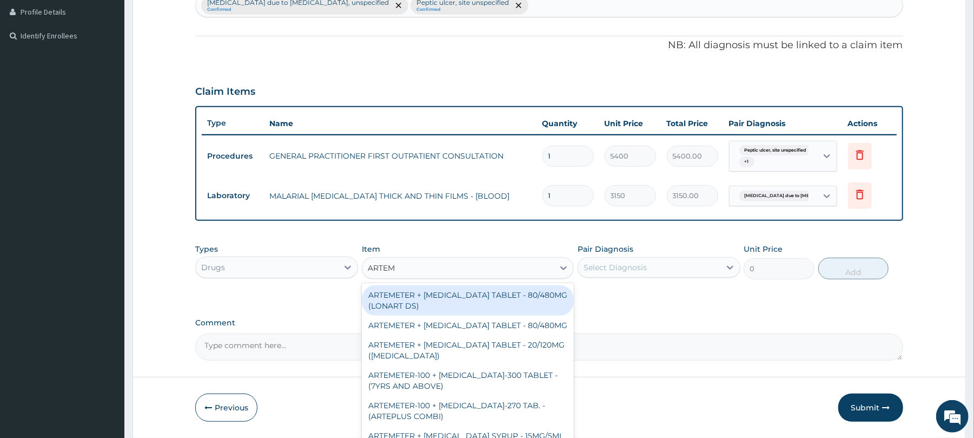
type input "ARTEME"
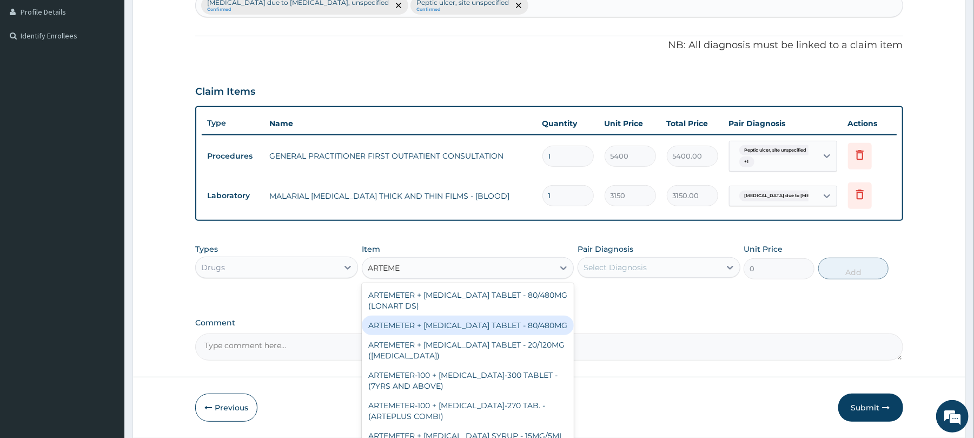
click at [496, 324] on div "ARTEMETER + LUMEFANTRINE TABLET - 80/480MG" at bounding box center [468, 324] width 212 height 19
type input "494"
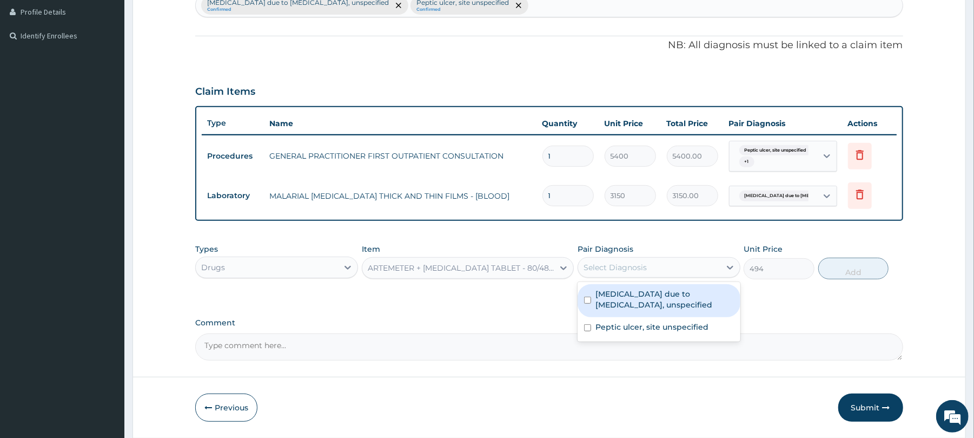
click at [676, 265] on div "Select Diagnosis" at bounding box center [649, 267] width 142 height 17
click at [669, 302] on label "Malaria due to Plasmodium falciparum, unspecified" at bounding box center [665, 299] width 138 height 22
checkbox input "true"
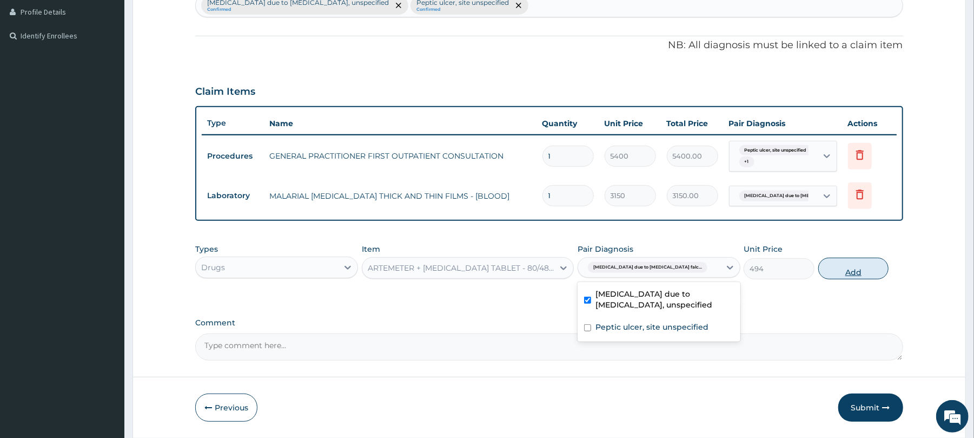
click at [850, 277] on button "Add" at bounding box center [854, 269] width 71 height 22
type input "0"
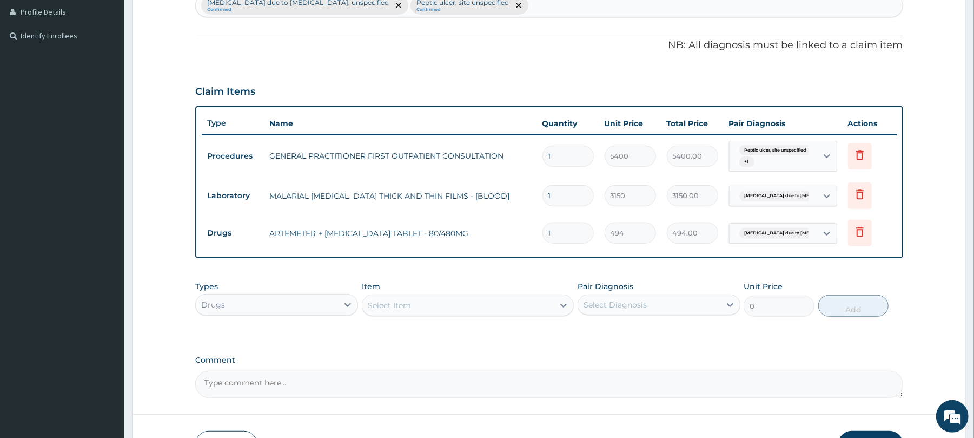
click at [446, 306] on div "Select Item" at bounding box center [458, 304] width 192 height 17
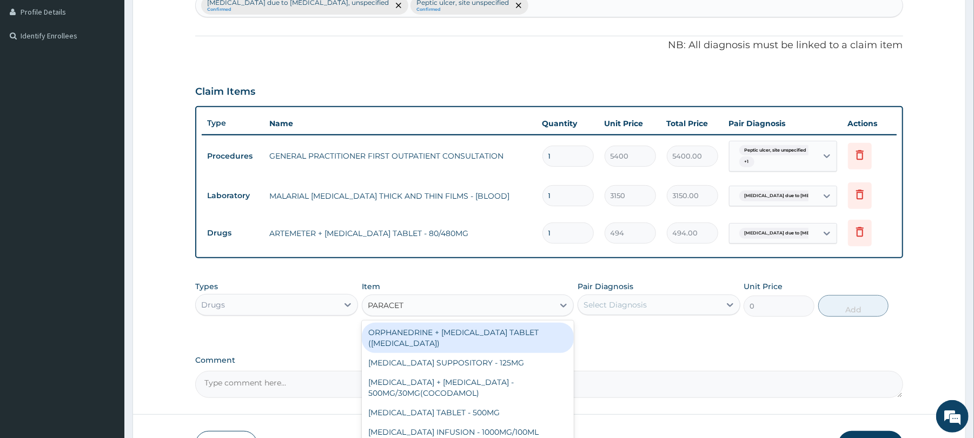
type input "PARACETA"
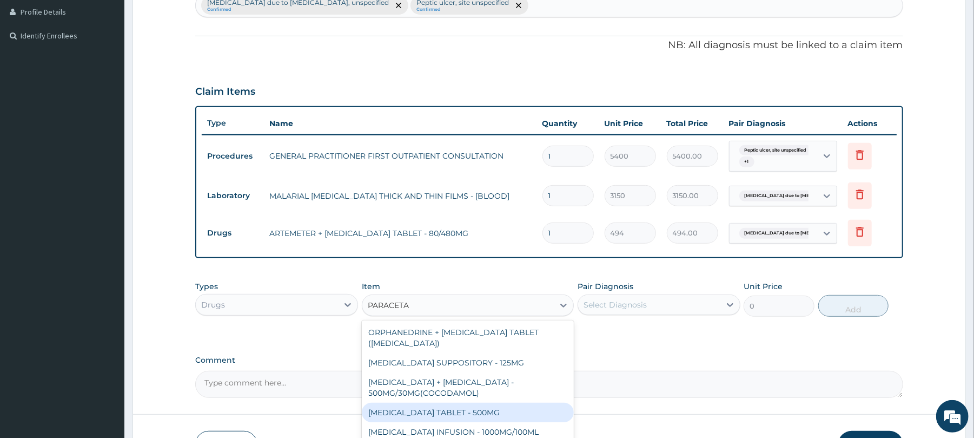
click at [494, 419] on div "PARACETAMOL TABLET - 500MG" at bounding box center [468, 412] width 212 height 19
type input "45.599999999999994"
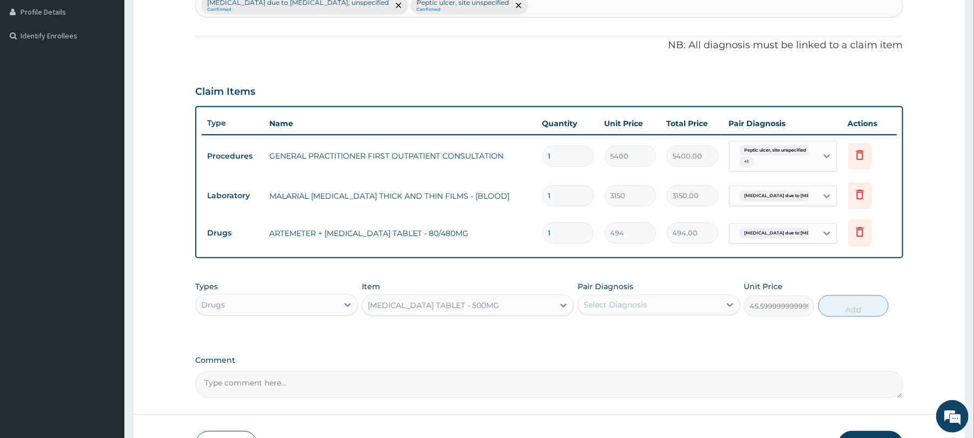
click at [651, 304] on div "Select Diagnosis" at bounding box center [649, 304] width 142 height 17
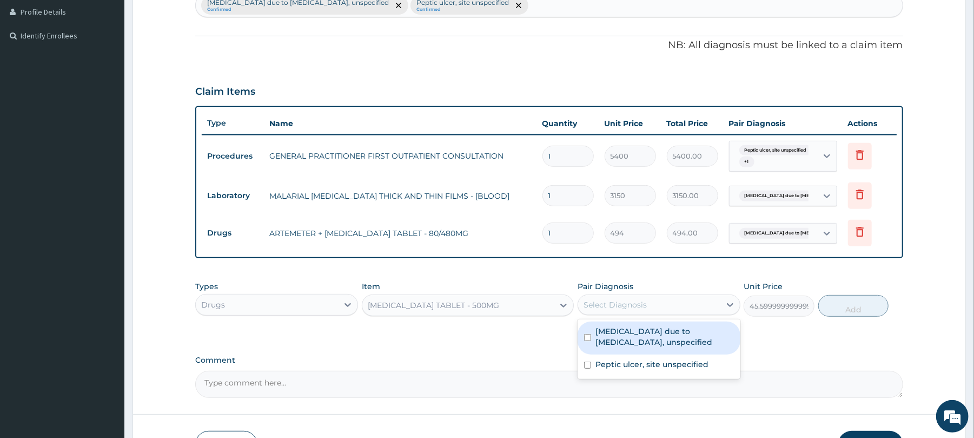
click at [648, 334] on label "Malaria due to Plasmodium falciparum, unspecified" at bounding box center [665, 337] width 138 height 22
checkbox input "true"
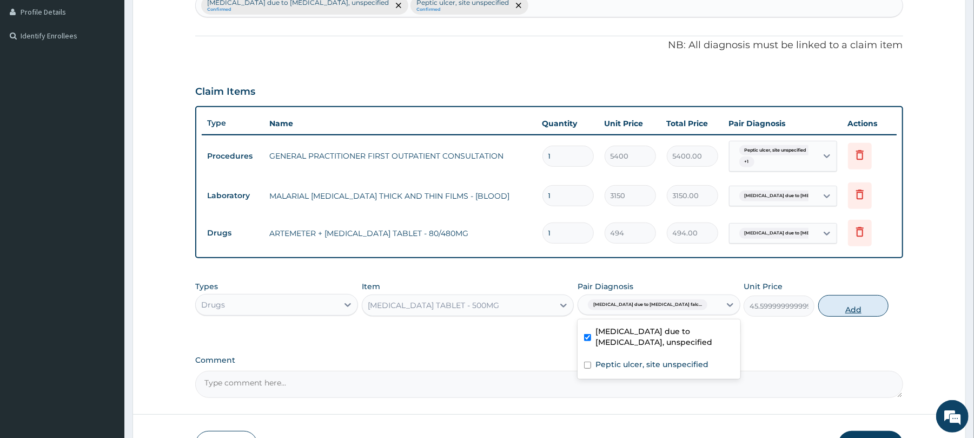
click at [859, 304] on button "Add" at bounding box center [854, 306] width 71 height 22
type input "0"
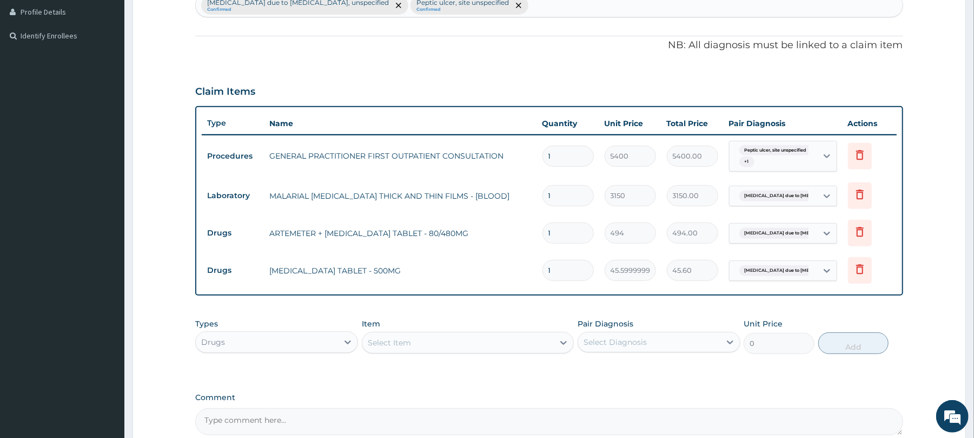
click at [380, 340] on div "Select Item" at bounding box center [389, 342] width 43 height 11
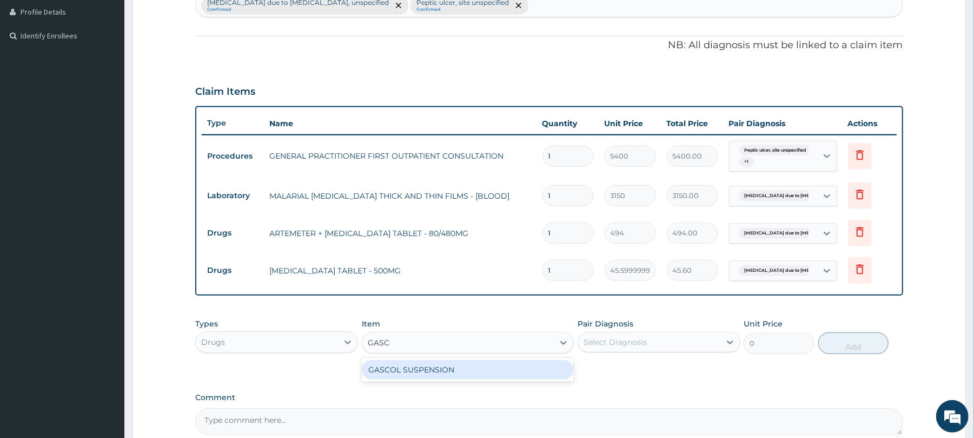
type input "GASCOL"
click at [455, 372] on div "GASCOL SUSPENSION" at bounding box center [468, 369] width 212 height 19
type input "1330"
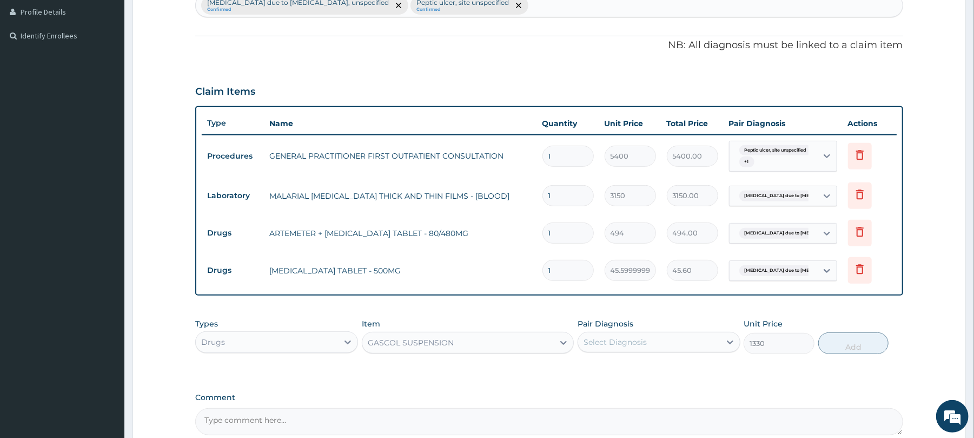
click at [617, 342] on div "Select Diagnosis" at bounding box center [615, 342] width 63 height 11
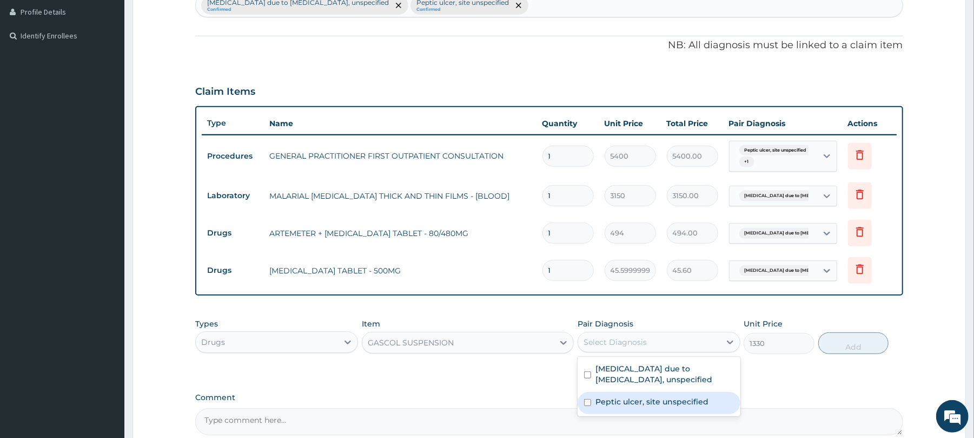
click at [632, 406] on label "Peptic ulcer, site unspecified" at bounding box center [652, 401] width 113 height 11
checkbox input "true"
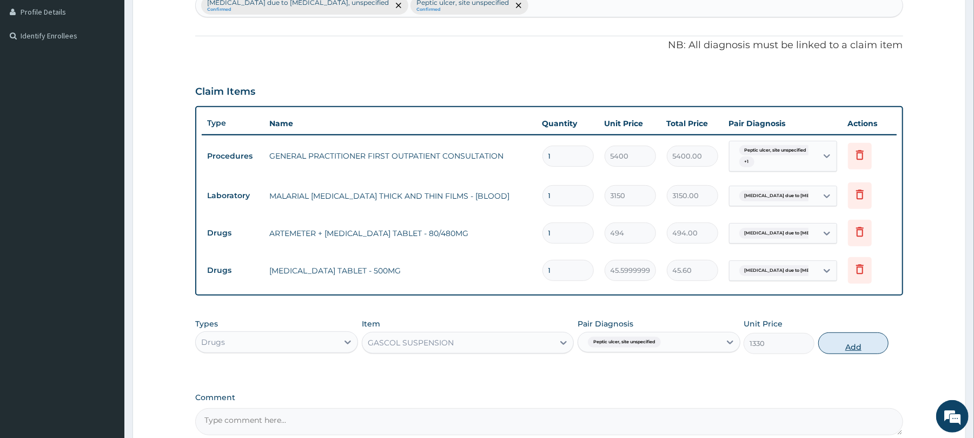
click at [855, 345] on button "Add" at bounding box center [854, 343] width 71 height 22
type input "0"
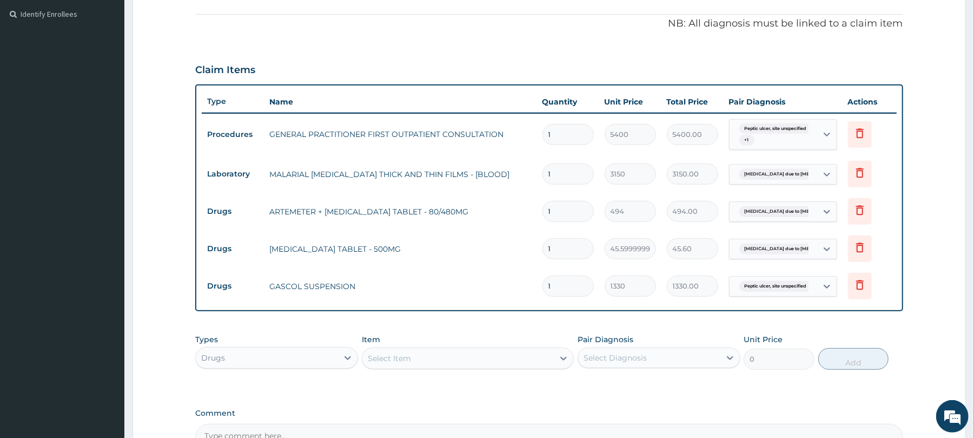
scroll to position [321, 0]
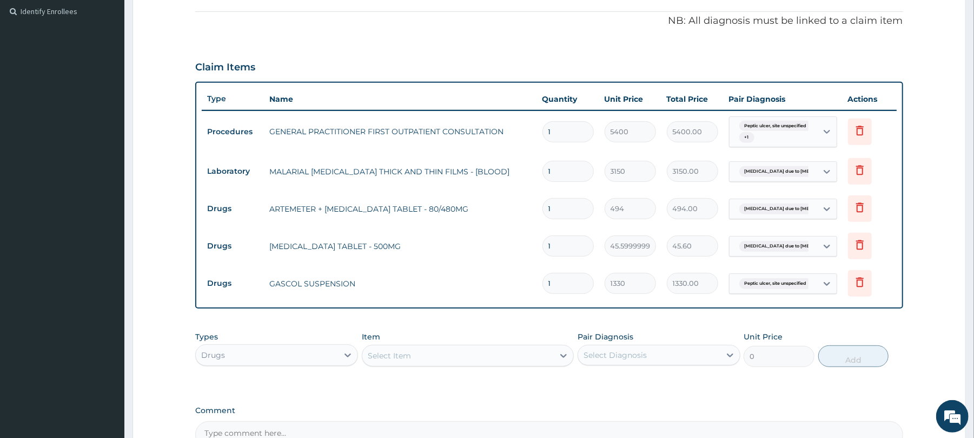
click at [567, 246] on input "1" at bounding box center [568, 245] width 51 height 21
type input "18"
type input "820.80"
type input "18"
click at [556, 210] on input "1" at bounding box center [568, 208] width 51 height 21
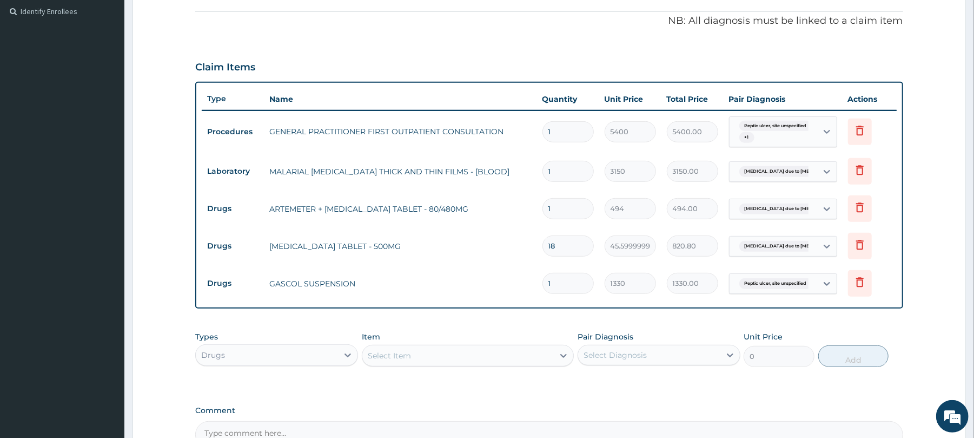
type input "0.00"
type input "6"
type input "2964.00"
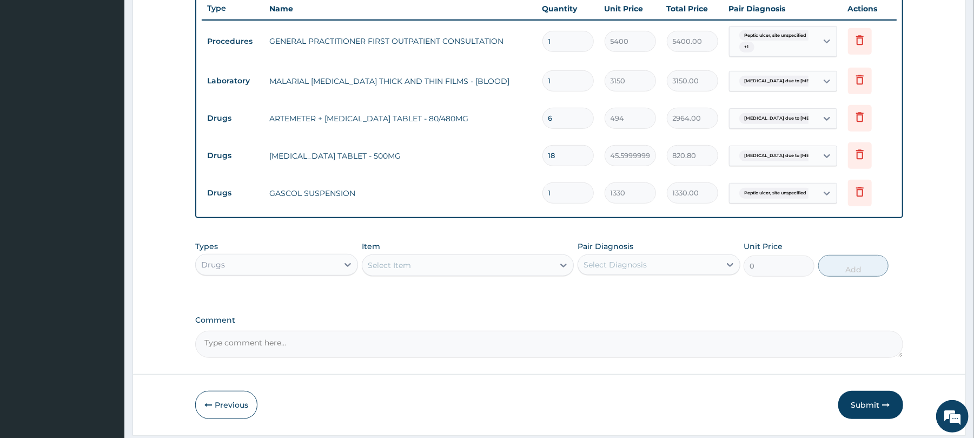
scroll to position [446, 0]
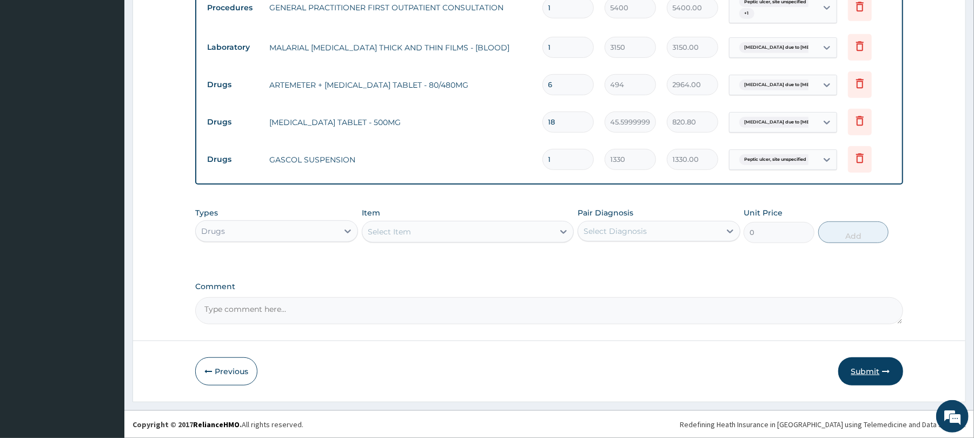
type input "6"
click at [868, 362] on button "Submit" at bounding box center [871, 371] width 65 height 28
